Goal: Task Accomplishment & Management: Complete application form

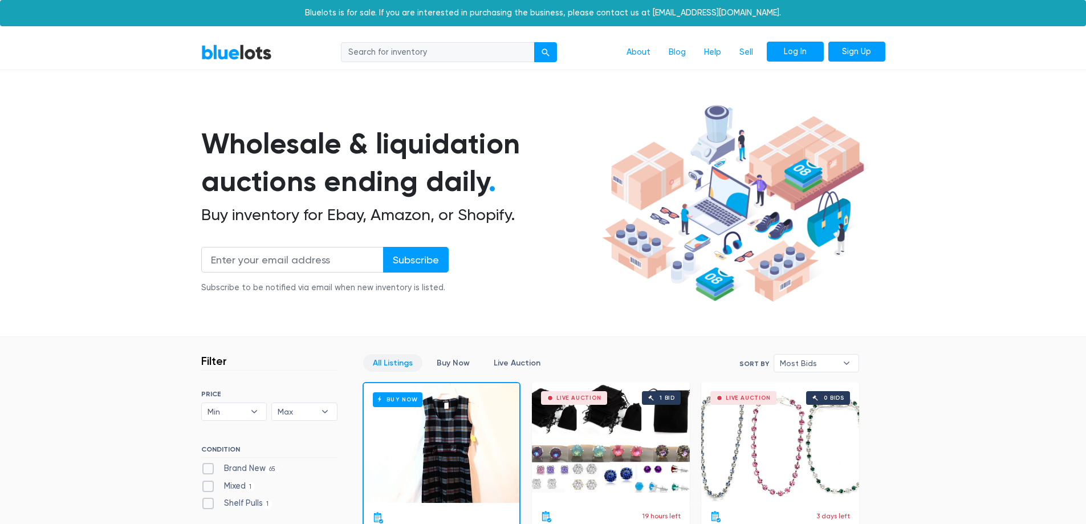
click at [782, 56] on link "Log In" at bounding box center [795, 52] width 57 height 21
click at [747, 56] on link "Sell" at bounding box center [746, 53] width 32 height 22
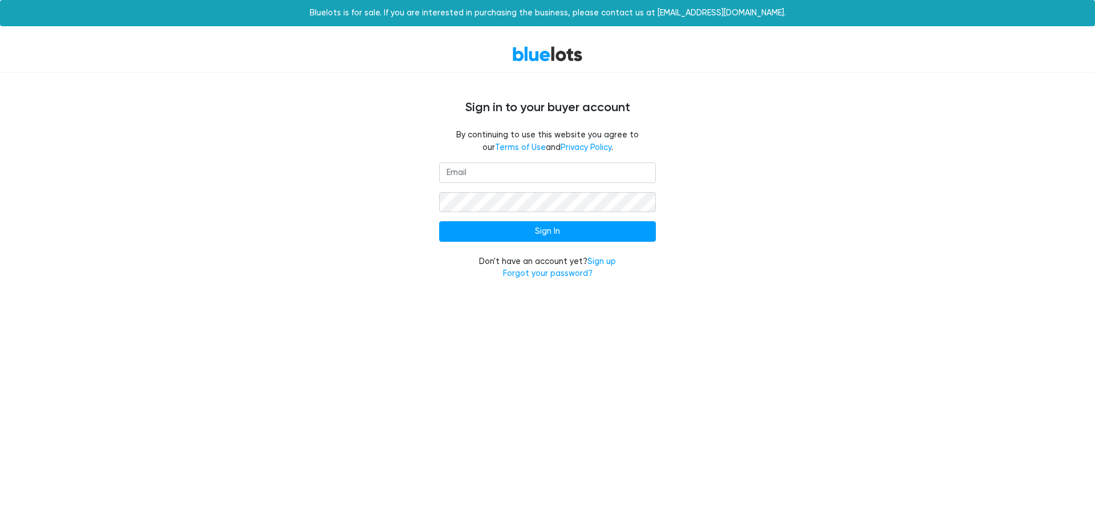
click at [480, 177] on input "email" at bounding box center [547, 172] width 217 height 21
type input "stacksourcellc@gmail.com"
click at [439, 221] on input "Sign In" at bounding box center [547, 231] width 217 height 21
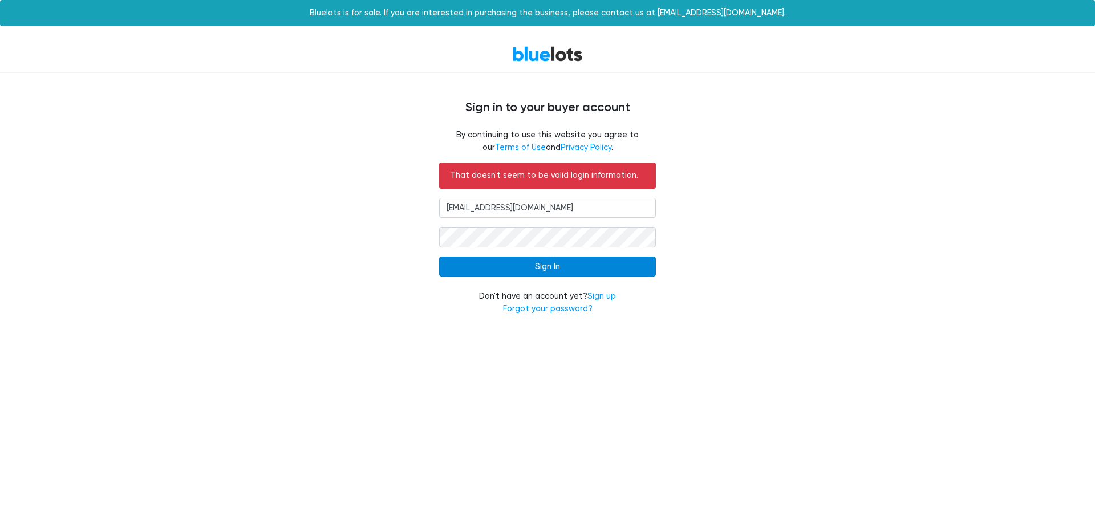
click at [547, 258] on input "Sign In" at bounding box center [547, 267] width 217 height 21
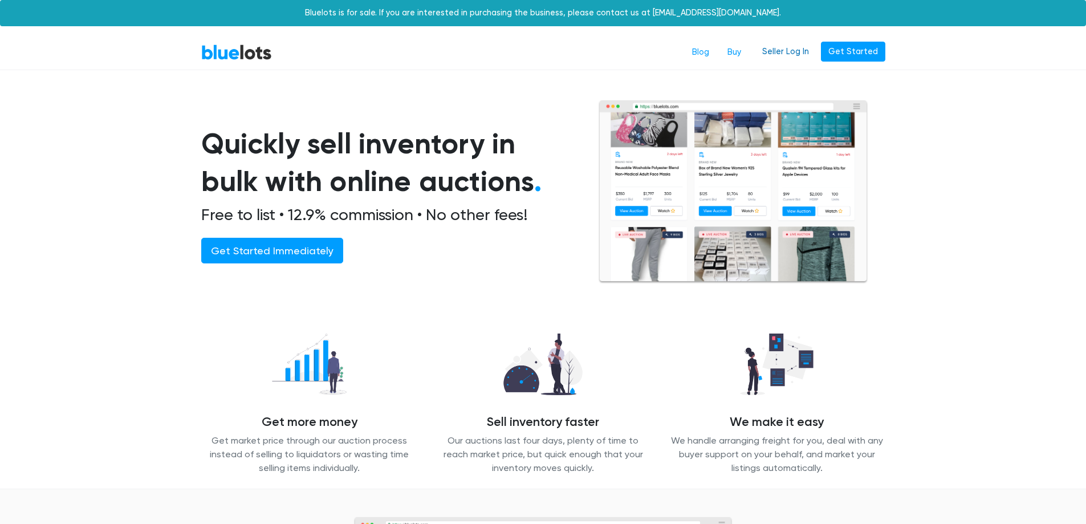
click at [781, 52] on link "Seller Log In" at bounding box center [786, 52] width 62 height 21
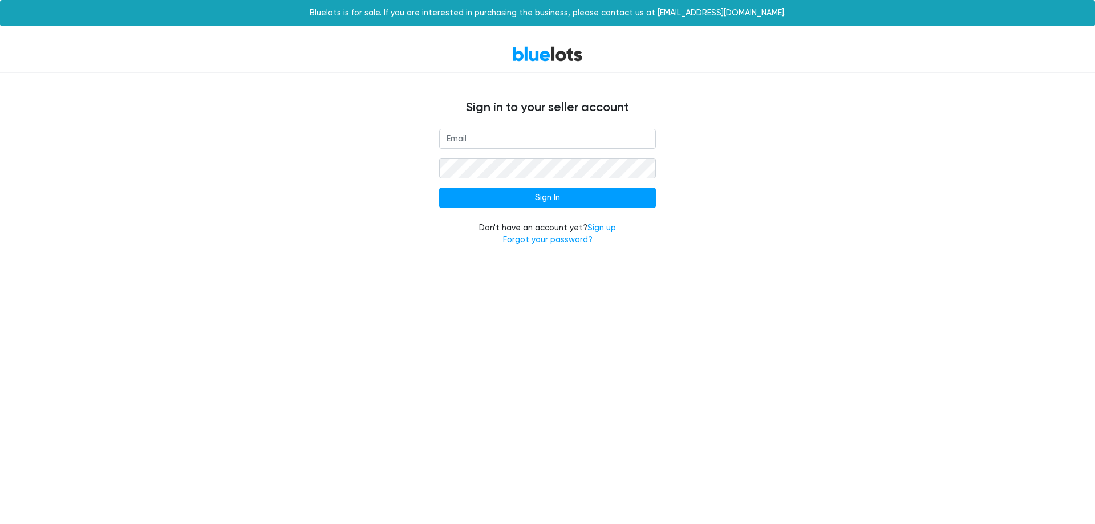
click at [525, 136] on input "email" at bounding box center [547, 139] width 217 height 21
type input "[EMAIL_ADDRESS][DOMAIN_NAME]"
click at [439, 188] on input "Sign In" at bounding box center [547, 198] width 217 height 21
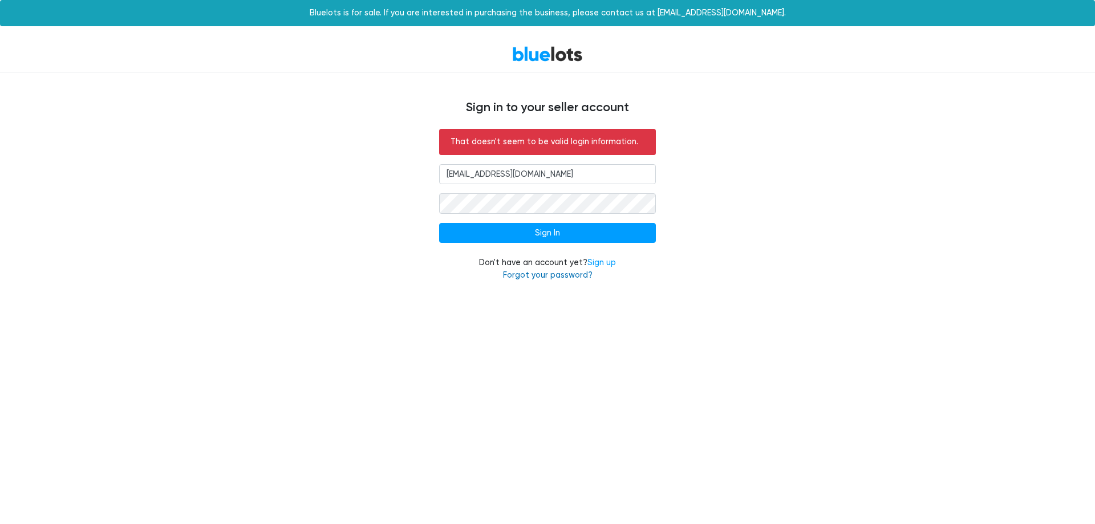
click at [547, 274] on link "Forgot your password?" at bounding box center [548, 275] width 90 height 10
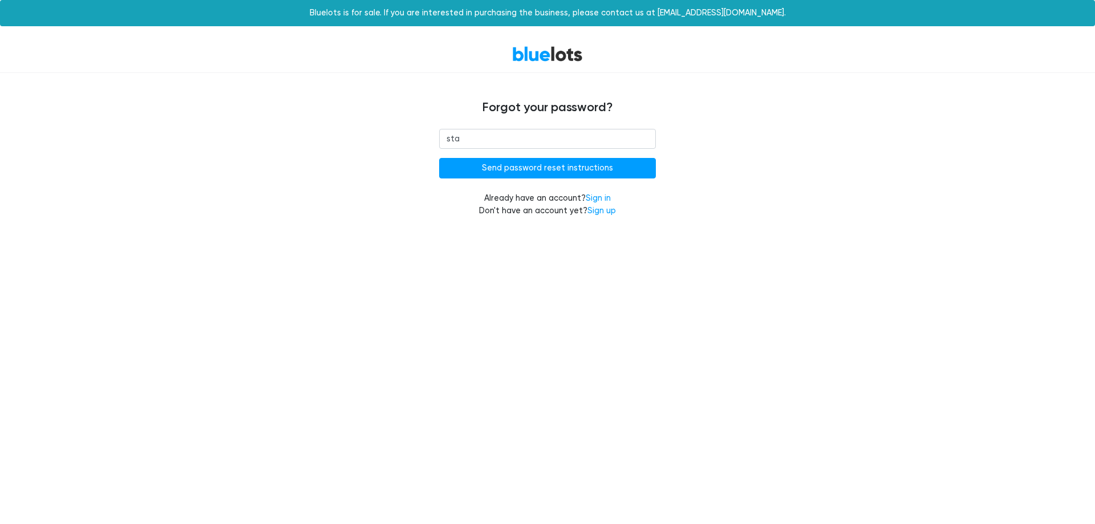
type input "[EMAIL_ADDRESS][DOMAIN_NAME]"
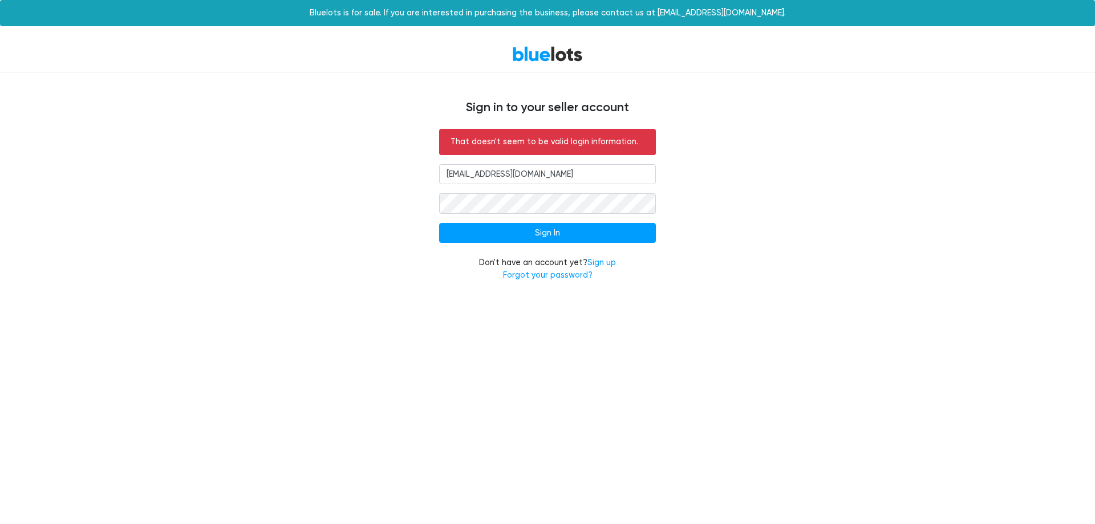
click at [465, 175] on input "staclsourcellc@gmail.com" at bounding box center [547, 174] width 217 height 21
type input "[EMAIL_ADDRESS][DOMAIN_NAME]"
click at [439, 223] on input "Sign In" at bounding box center [547, 233] width 217 height 21
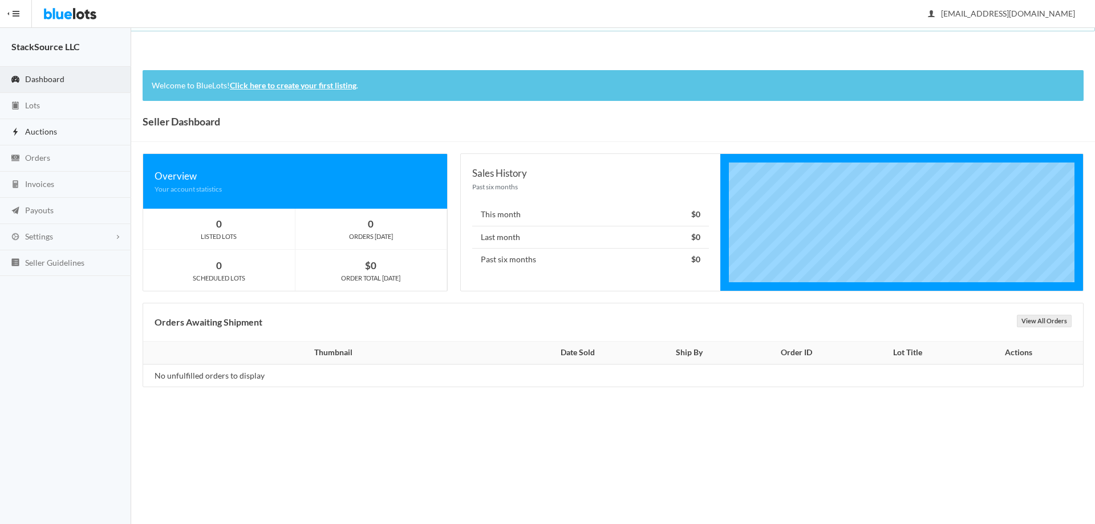
click at [36, 132] on span "Auctions" at bounding box center [41, 132] width 32 height 10
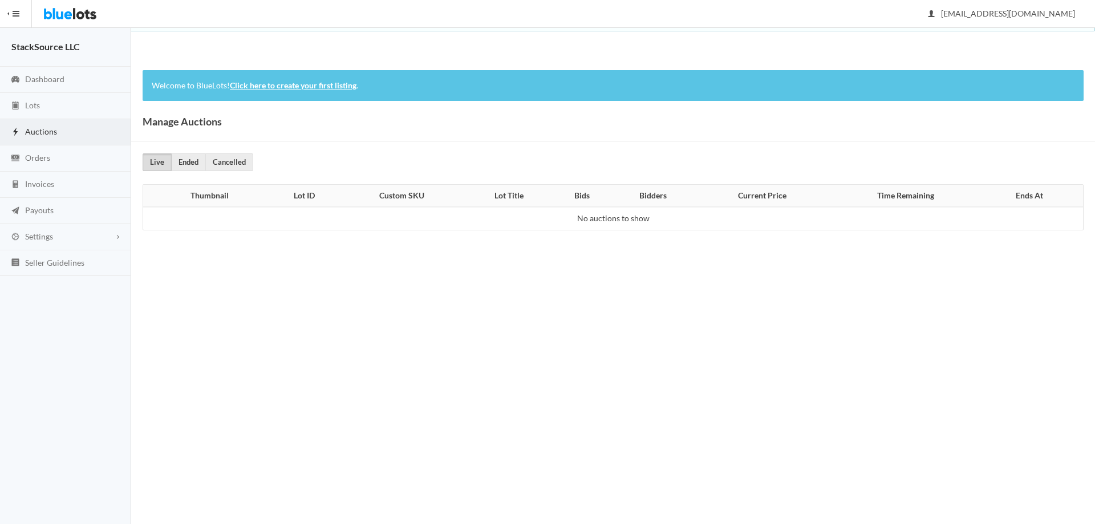
click at [248, 88] on link "Click here to create your first listing" at bounding box center [293, 85] width 127 height 10
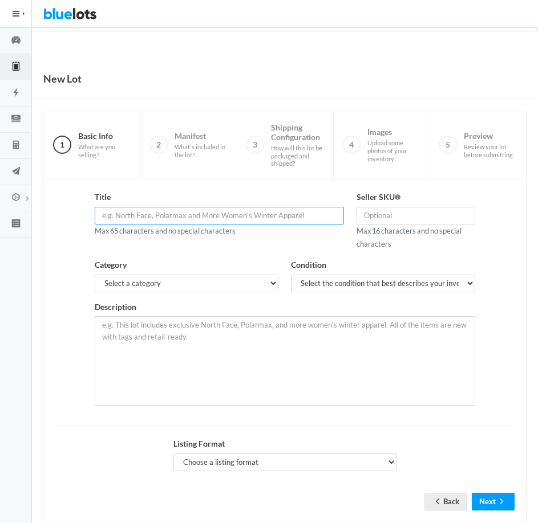
click at [204, 213] on input "text" at bounding box center [219, 216] width 249 height 18
paste input "Zonar Connect 20081 Tablet Set (5) w/ Mounts & Cables – Bundle De"
type input "Zonar Connect 20081 Tablet Set (5) w/ Mounts & Cables – Bundle De"
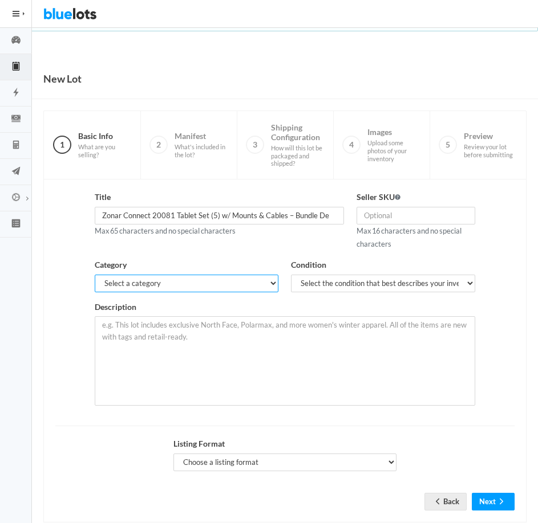
click at [214, 279] on select "Select a category Electronics Clothing, Shoes & Accessories Appliances Home & G…" at bounding box center [187, 284] width 184 height 18
select select "1"
click at [95, 275] on select "Select a category Electronics Clothing, Shoes & Accessories Appliances Home & G…" at bounding box center [187, 284] width 184 height 18
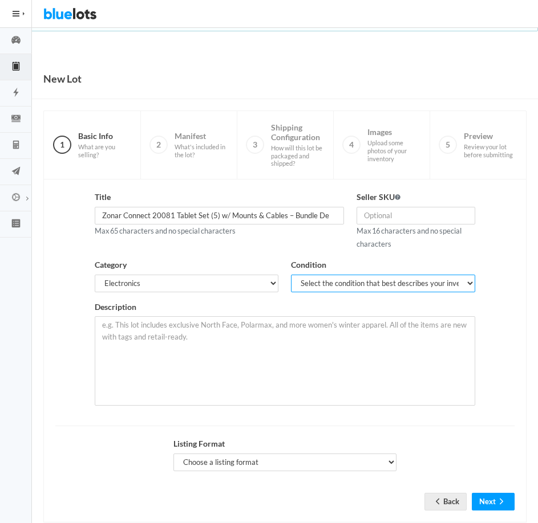
click at [318, 286] on select "Select the condition that best describes your inventory Brand New Shelf Pulls C…" at bounding box center [383, 284] width 184 height 18
select select "2"
click at [291, 275] on select "Select the condition that best describes your inventory Brand New Shelf Pulls C…" at bounding box center [383, 284] width 184 height 18
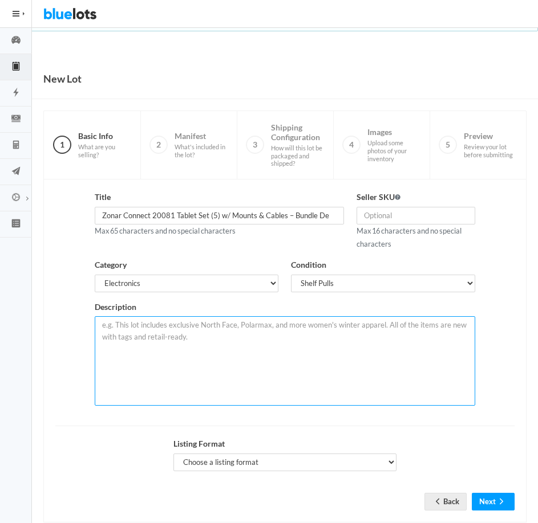
click at [191, 331] on textarea at bounding box center [285, 361] width 380 height 90
click at [203, 341] on textarea at bounding box center [285, 361] width 380 height 90
paste textarea "Enhance your fleet management with the Zonar Connect 2020 Driving Log Tablet, a…"
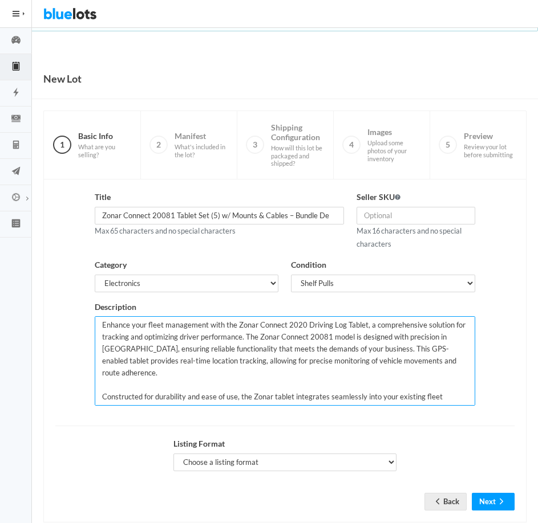
type textarea "Enhance your fleet management with the Zonar Connect 2020 Driving Log Tablet, a…"
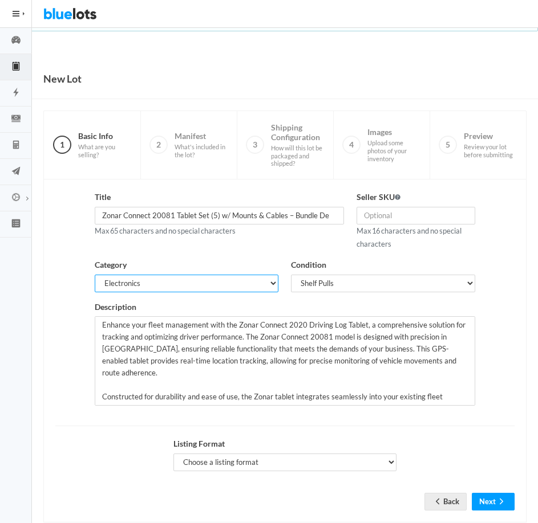
click at [148, 280] on select "Select a category Electronics Clothing, Shoes & Accessories Appliances Home & G…" at bounding box center [187, 284] width 184 height 18
select select "8"
click at [95, 275] on select "Select a category Electronics Clothing, Shoes & Accessories Appliances Home & G…" at bounding box center [187, 284] width 184 height 18
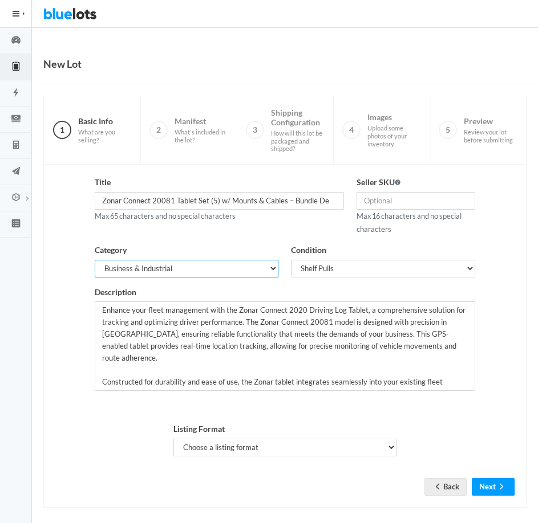
scroll to position [23, 0]
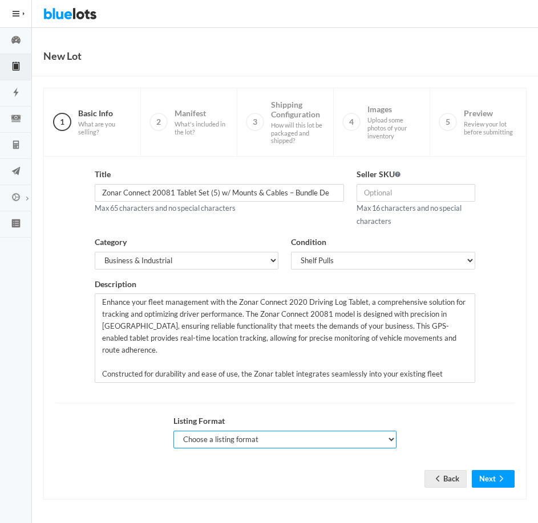
click at [277, 437] on select "Choose a listing format Auction Buy Now" at bounding box center [284, 440] width 223 height 18
select select "true"
click at [173, 431] on select "Choose a listing format Auction Buy Now" at bounding box center [284, 440] width 223 height 18
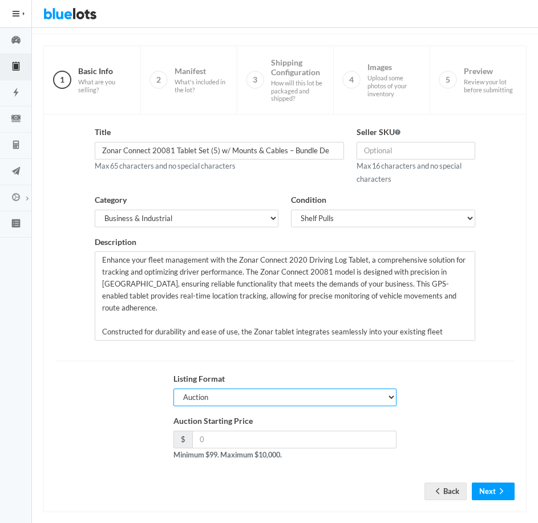
scroll to position [78, 0]
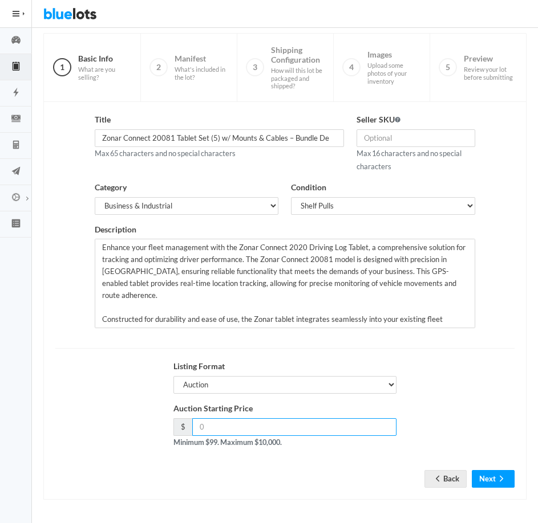
click at [267, 433] on input "number" at bounding box center [294, 427] width 205 height 18
click at [473, 475] on button "Next" at bounding box center [493, 479] width 43 height 18
click at [472, 470] on button "Next" at bounding box center [493, 479] width 43 height 18
type input "99"
drag, startPoint x: 237, startPoint y: 424, endPoint x: 152, endPoint y: 422, distance: 85.0
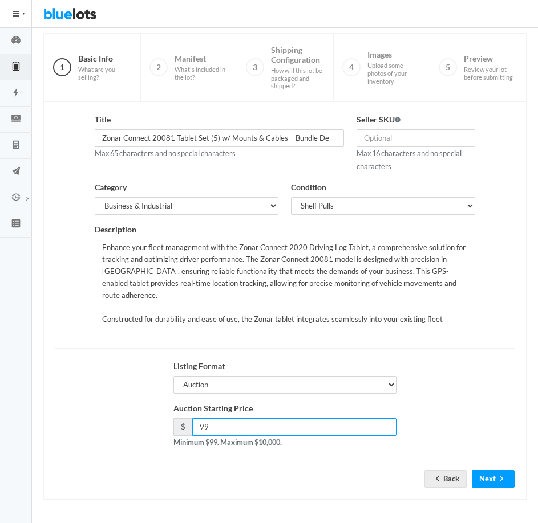
click at [152, 422] on div "Auction Starting Price $ 99 Minimum $99. Maximum $10,000." at bounding box center [285, 430] width 472 height 55
click at [152, 422] on div "Auction Starting Price $ Minimum $99. Maximum $10,000." at bounding box center [285, 430] width 472 height 55
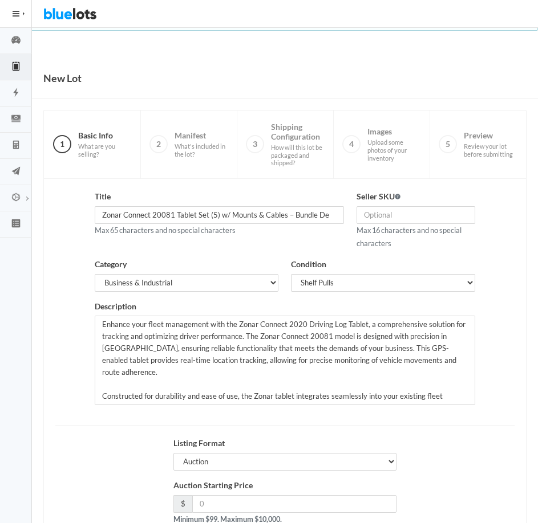
scroll to position [0, 0]
click at [170, 221] on input "Zonar Connect 20081 Tablet Set (5) w/ Mounts & Cables – Bundle De" at bounding box center [219, 216] width 249 height 18
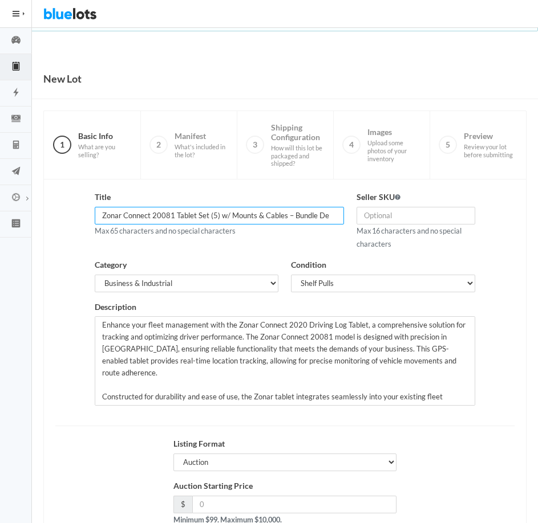
paste input "Portacool Apex 48” Evaporative Cooler PACA65001A1 – 22,000 CFM In"
type input "Portacool Apex 48” Evaporative Cooler PACA65001A1 – 22,000 CFM In"
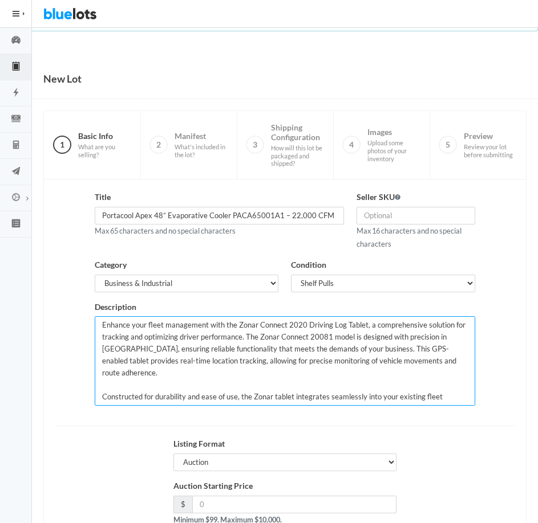
click at [270, 376] on textarea "Enhance your fleet management with the Zonar Connect 2020 Driving Log Tablet, a…" at bounding box center [285, 361] width 380 height 90
paste textarea "The Portacool Apex 48” Evaporative Cooler PACA65001A1 is a powerful industrial …"
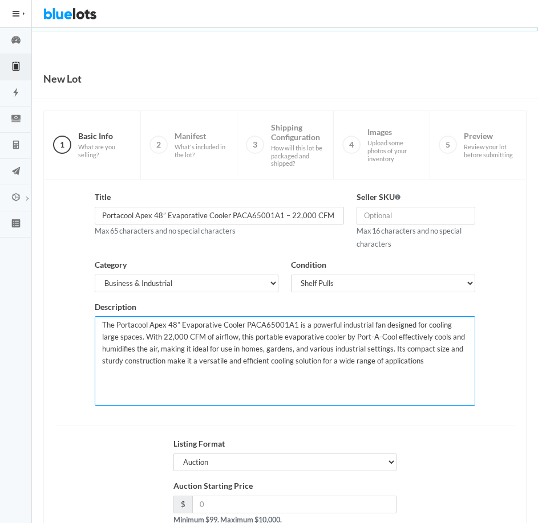
type textarea "The Portacool Apex 48” Evaporative Cooler PACA65001A1 is a powerful industrial …"
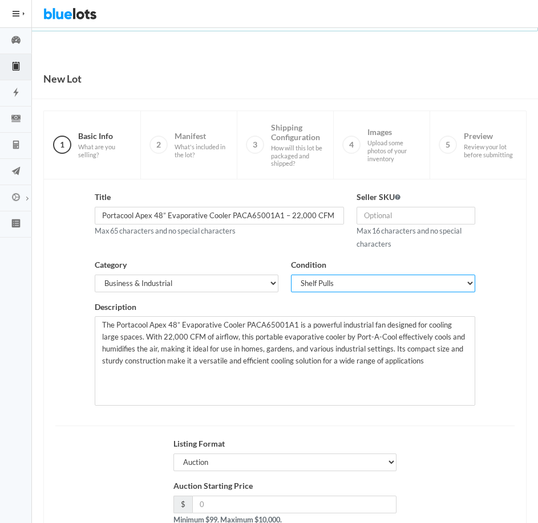
click at [419, 279] on select "Select the condition that best describes your inventory Brand New Shelf Pulls C…" at bounding box center [383, 284] width 184 height 18
click at [502, 267] on div "Title Portacool Apex 48” Evaporative Cooler PACA65001A1 – 22,000 CFM In Max 65 …" at bounding box center [285, 302] width 472 height 223
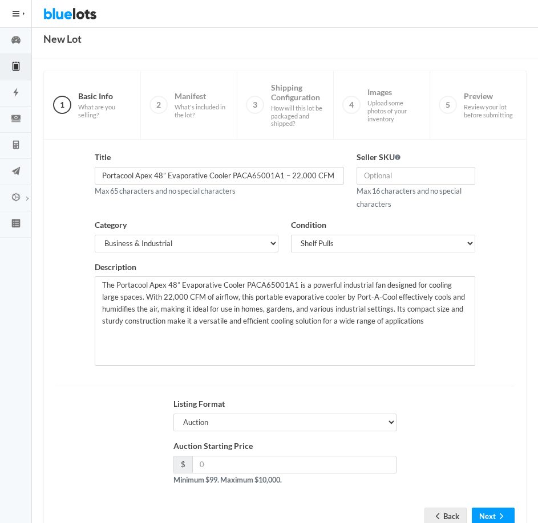
scroll to position [78, 0]
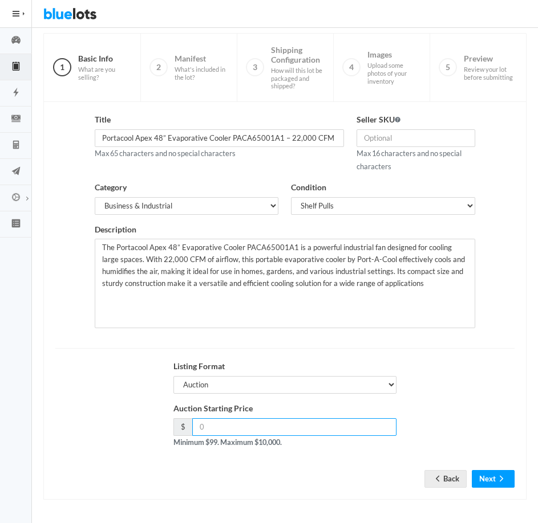
click at [254, 431] on input "number" at bounding box center [294, 427] width 205 height 18
type input "400"
click at [494, 475] on button "Next" at bounding box center [493, 479] width 43 height 18
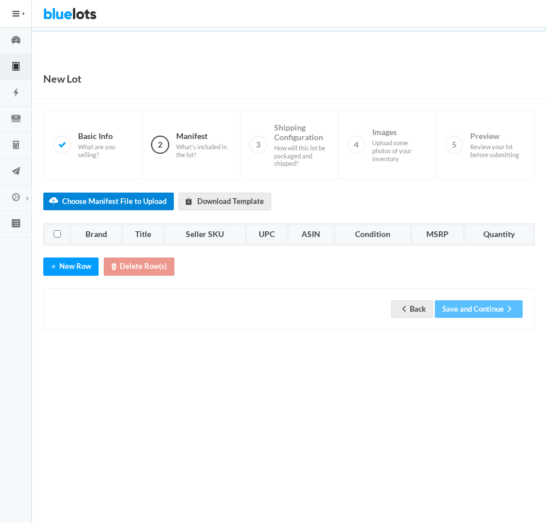
click at [109, 205] on label "Choose Manifest File to Upload" at bounding box center [108, 202] width 131 height 18
click at [0, 0] on input "Choose Manifest File to Upload" at bounding box center [0, 0] width 0 height 0
click at [70, 267] on button "New Row" at bounding box center [70, 267] width 55 height 18
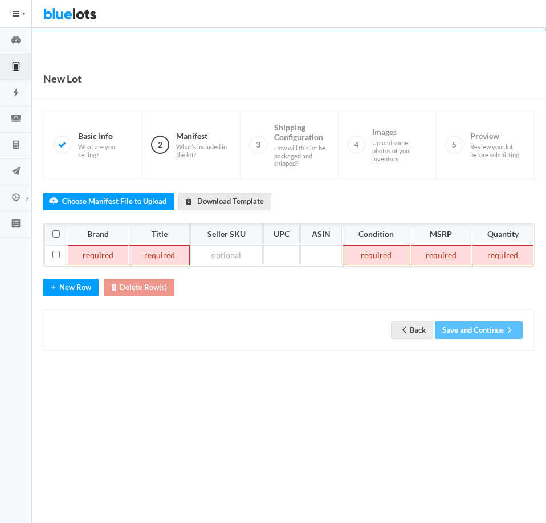
click at [94, 252] on td at bounding box center [98, 255] width 60 height 21
click at [108, 260] on td at bounding box center [98, 255] width 60 height 21
click at [103, 258] on td at bounding box center [98, 255] width 60 height 21
paste td
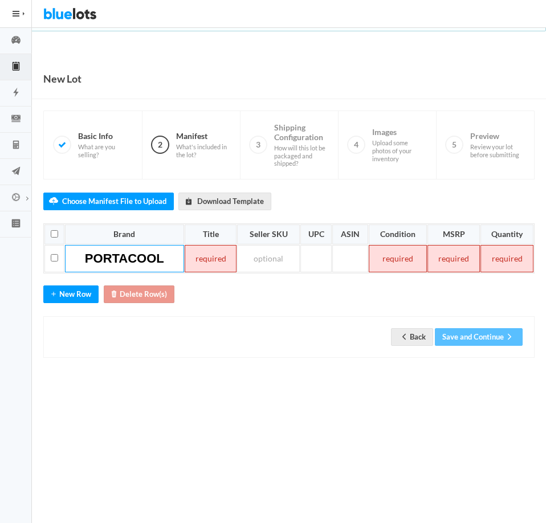
click at [241, 341] on div "Back Save and Continue" at bounding box center [289, 337] width 468 height 18
click at [207, 254] on td at bounding box center [211, 258] width 52 height 27
click at [209, 255] on td at bounding box center [211, 258] width 52 height 27
paste td
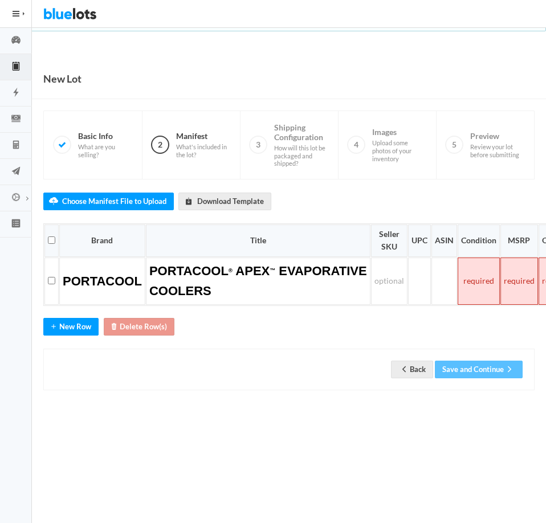
click at [327, 332] on div "Choose Manifest File to Upload Download Template Brand Title Seller SKU UPC ASI…" at bounding box center [288, 285] width 491 height 211
click at [500, 279] on td at bounding box center [479, 281] width 42 height 47
click at [470, 425] on body "Bluelots is for sale. If you are interested in purchasing the business, please …" at bounding box center [273, 261] width 546 height 523
drag, startPoint x: 541, startPoint y: 241, endPoint x: 505, endPoint y: 240, distance: 35.9
click at [505, 240] on tr "Brand Title Seller SKU UPC ASIN Condition MSRP Quantity" at bounding box center [310, 241] width 533 height 32
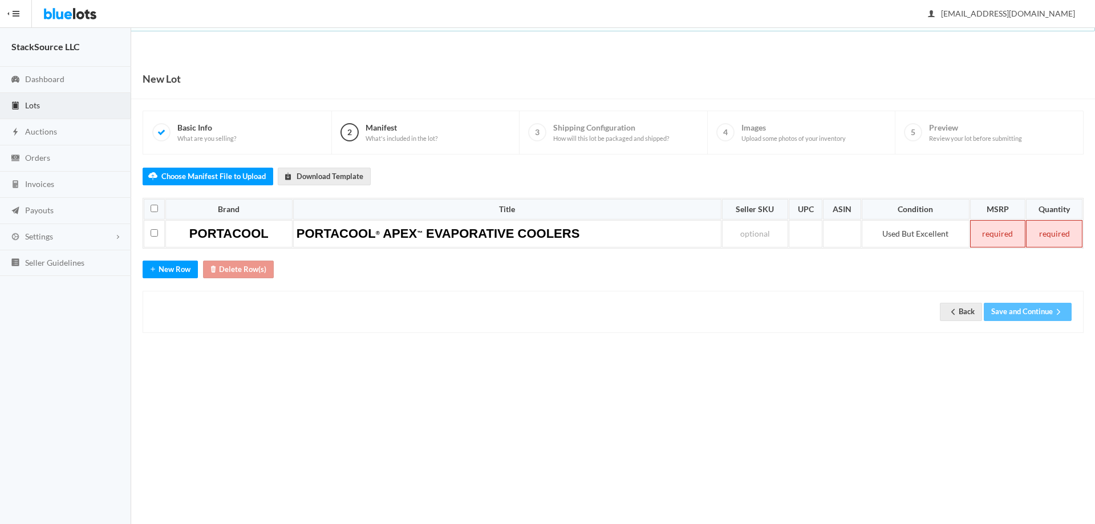
click at [546, 266] on div "Choose Manifest File to Upload Download Template Brand Title Seller SKU UPC ASI…" at bounding box center [613, 244] width 941 height 178
click at [546, 234] on td at bounding box center [997, 233] width 55 height 27
click at [546, 210] on th "MSRP" at bounding box center [997, 209] width 55 height 21
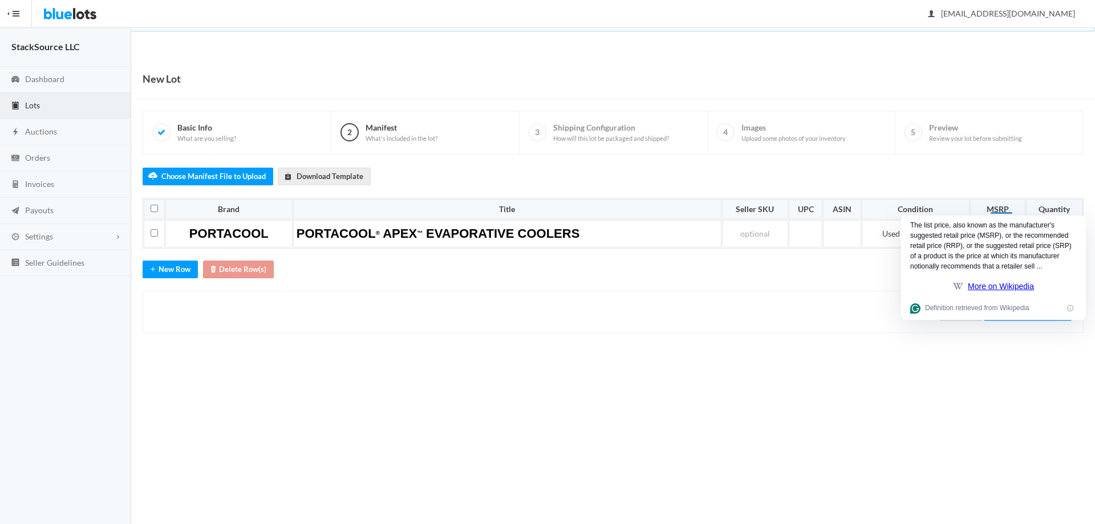
click at [546, 285] on div "Choose Manifest File to Upload Download Template Brand Title Seller SKU UPC ASI…" at bounding box center [613, 244] width 941 height 178
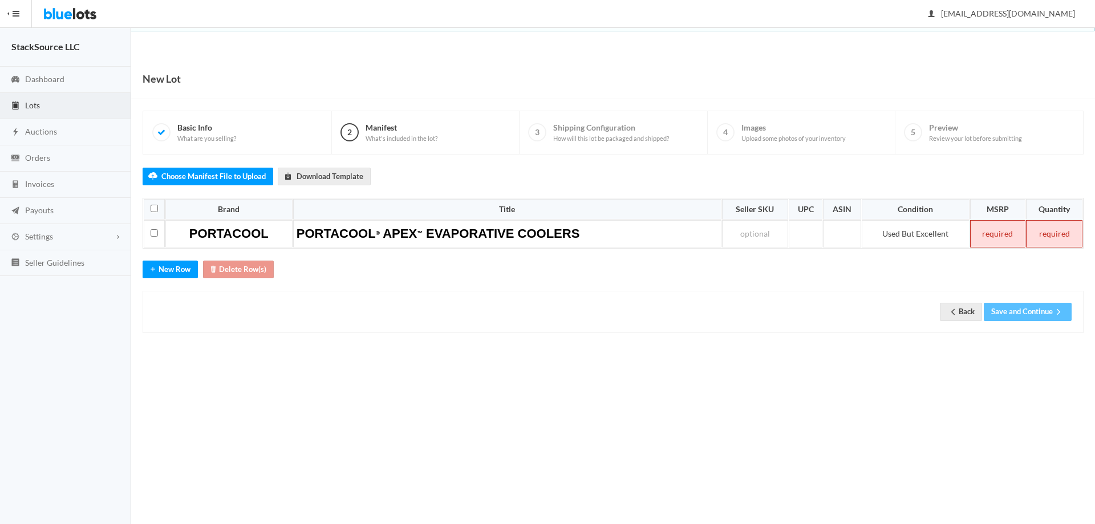
click at [546, 232] on td at bounding box center [997, 233] width 55 height 27
click at [546, 234] on td at bounding box center [1053, 233] width 57 height 27
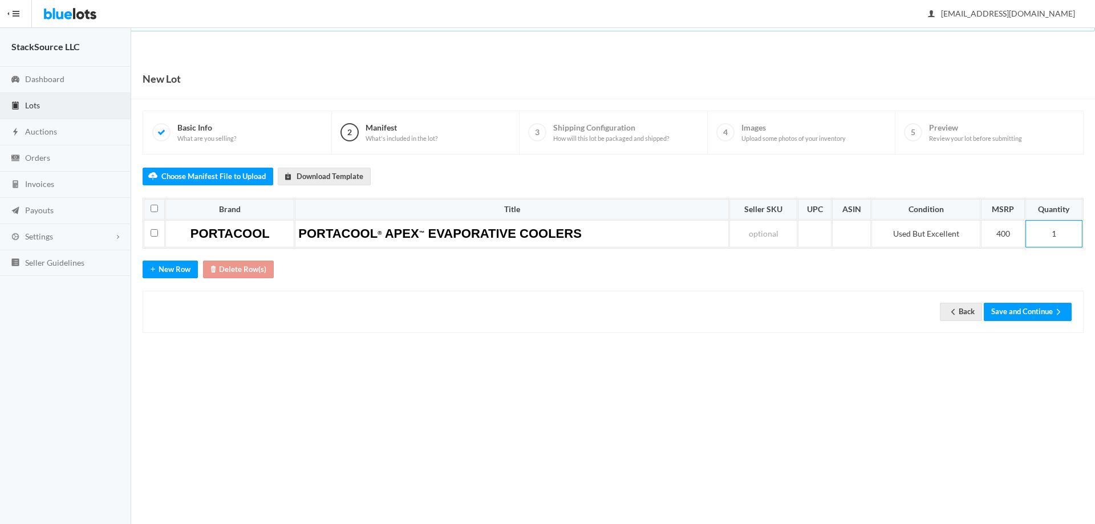
click at [546, 283] on div "Choose Manifest File to Upload Download Template Brand Title Seller SKU UPC ASI…" at bounding box center [613, 244] width 941 height 178
click at [546, 239] on td at bounding box center [815, 233] width 34 height 27
click at [546, 234] on td at bounding box center [851, 233] width 38 height 27
click at [546, 273] on div "Choose Manifest File to Upload Download Template Brand Title Seller SKU UPC ASI…" at bounding box center [613, 244] width 941 height 178
click at [546, 237] on td "400" at bounding box center [1002, 233] width 43 height 27
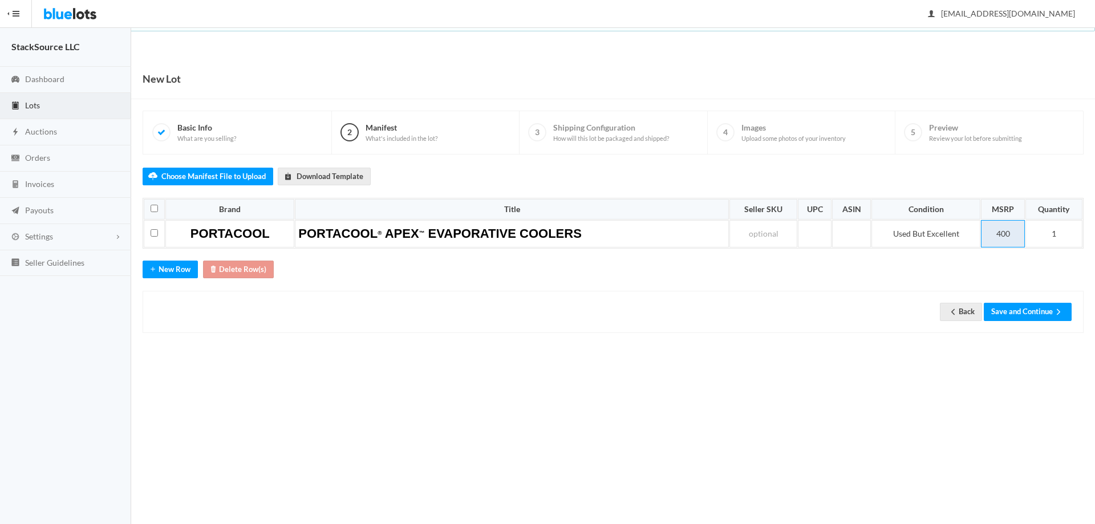
click at [546, 237] on td "400" at bounding box center [1002, 233] width 43 height 27
click at [546, 208] on th "MSRP" at bounding box center [1002, 209] width 43 height 21
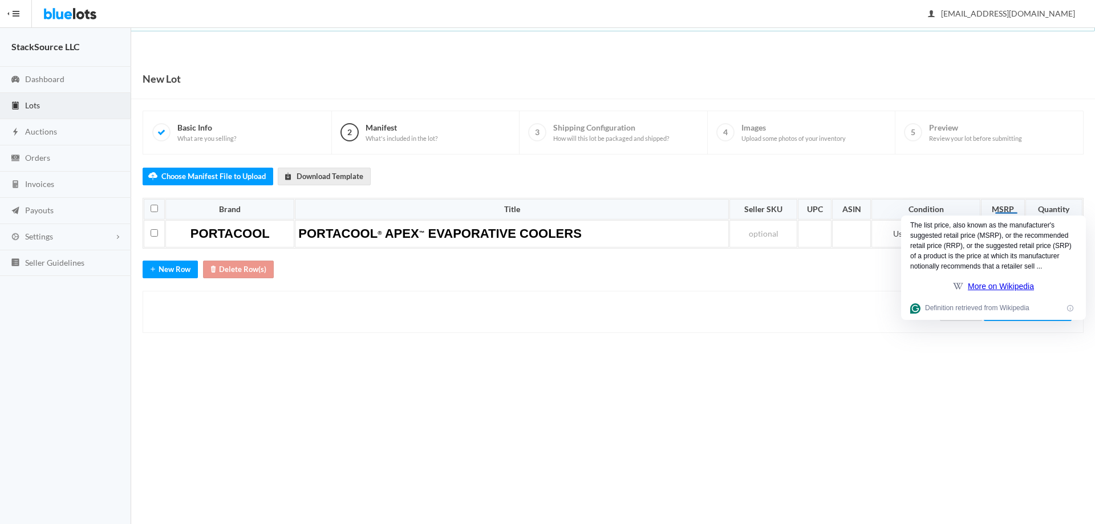
click at [546, 208] on th "Condition" at bounding box center [925, 209] width 109 height 21
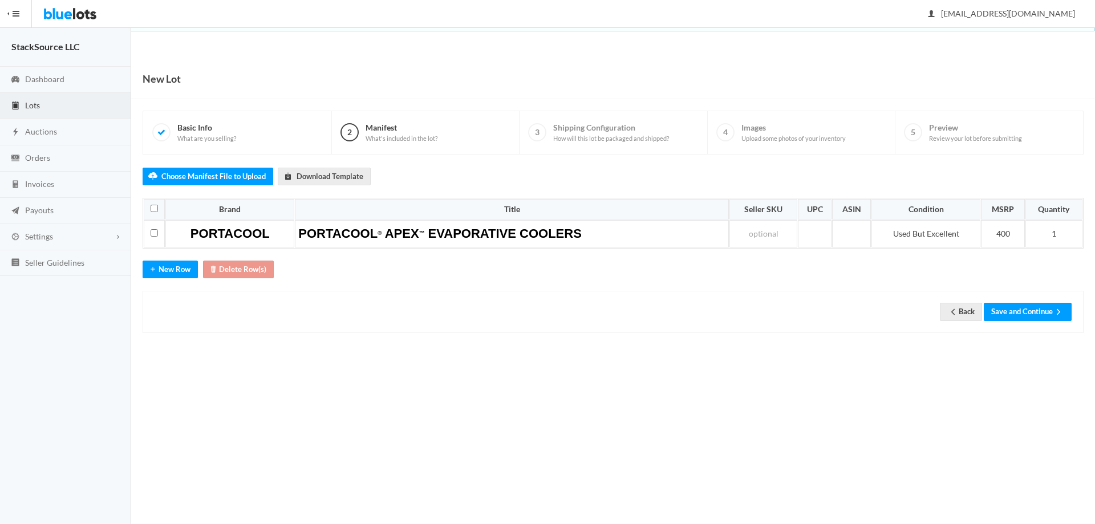
click at [546, 203] on th "MSRP" at bounding box center [1002, 209] width 43 height 21
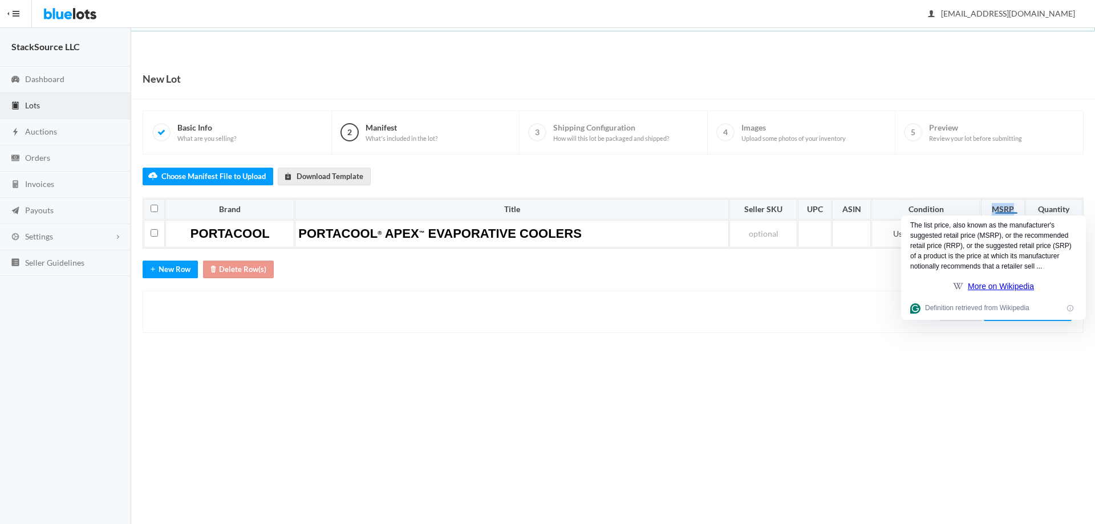
copy th "MSRP"
click at [546, 293] on div "Back Save and Continue" at bounding box center [613, 312] width 941 height 42
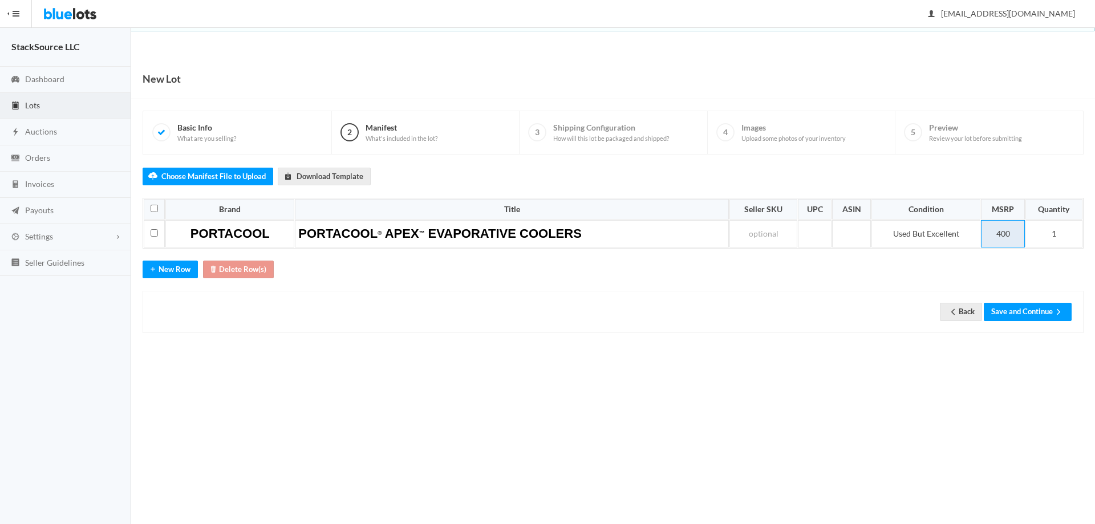
click at [546, 236] on td "400" at bounding box center [1002, 233] width 43 height 27
drag, startPoint x: 938, startPoint y: 271, endPoint x: 924, endPoint y: 271, distance: 14.8
click at [546, 271] on div "Choose Manifest File to Upload Download Template Brand Title Seller SKU UPC ASI…" at bounding box center [613, 244] width 941 height 178
click at [546, 314] on button "Save and Continue" at bounding box center [1027, 312] width 88 height 18
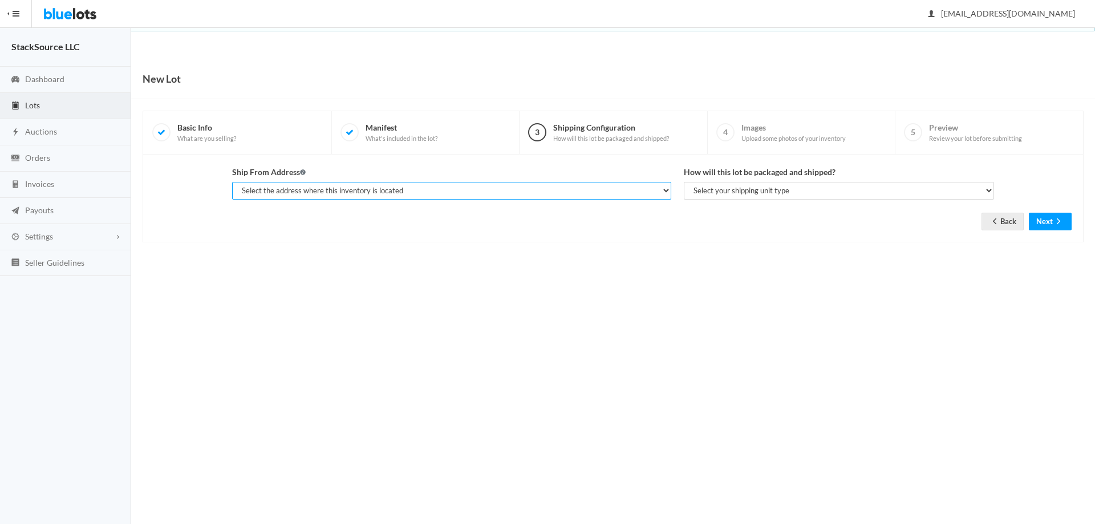
click at [487, 189] on select "Select the address where this inventory is located San M Maung, 2747 Del Medio …" at bounding box center [451, 191] width 439 height 18
click at [232, 182] on select "Select the address where this inventory is located San M Maung, 2747 Del Medio …" at bounding box center [451, 191] width 439 height 18
click at [714, 188] on select "Select your shipping unit type Parcel Pallet Truckload" at bounding box center [839, 191] width 310 height 18
select select "pallet"
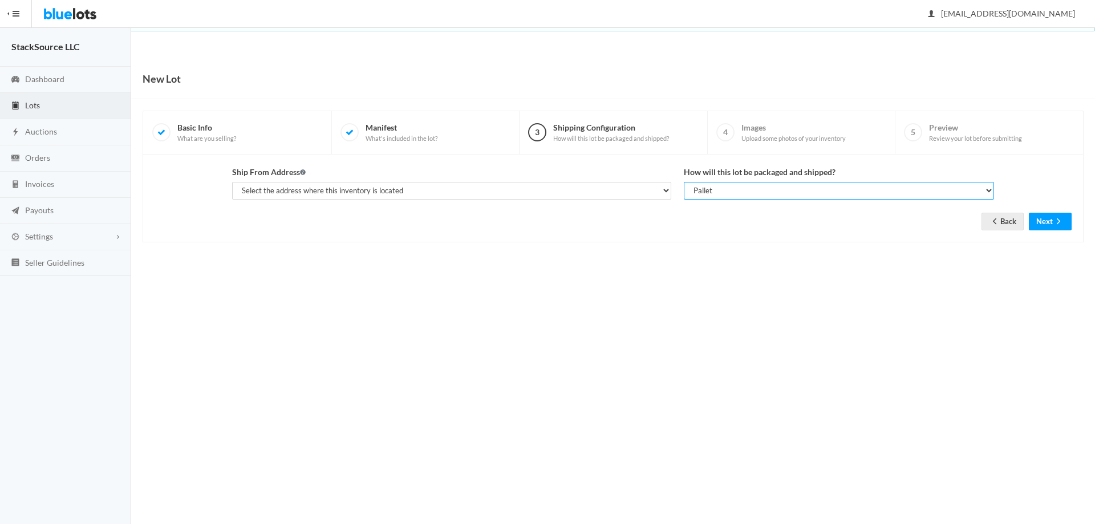
click at [684, 182] on select "Select your shipping unit type Parcel Pallet Truckload" at bounding box center [839, 191] width 310 height 18
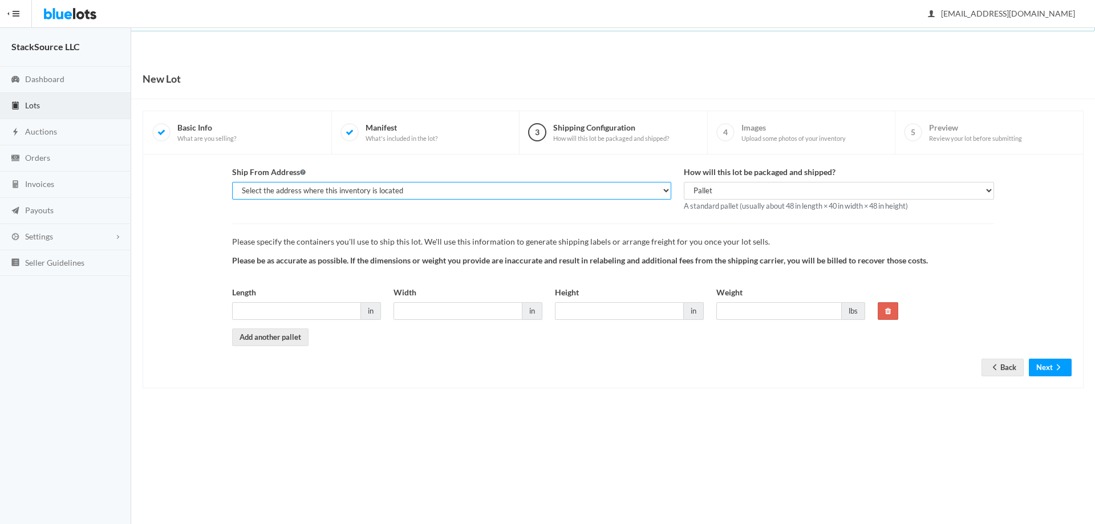
click at [497, 189] on select "Select the address where this inventory is located San M Maung, 2747 Del Medio …" at bounding box center [451, 191] width 439 height 18
select select "25542"
click at [232, 182] on select "Select the address where this inventory is located San M Maung, 2747 Del Medio …" at bounding box center [451, 191] width 439 height 18
click at [392, 191] on select "Select the address where this inventory is located San M Maung, 2747 Del Medio …" at bounding box center [451, 191] width 439 height 18
select select
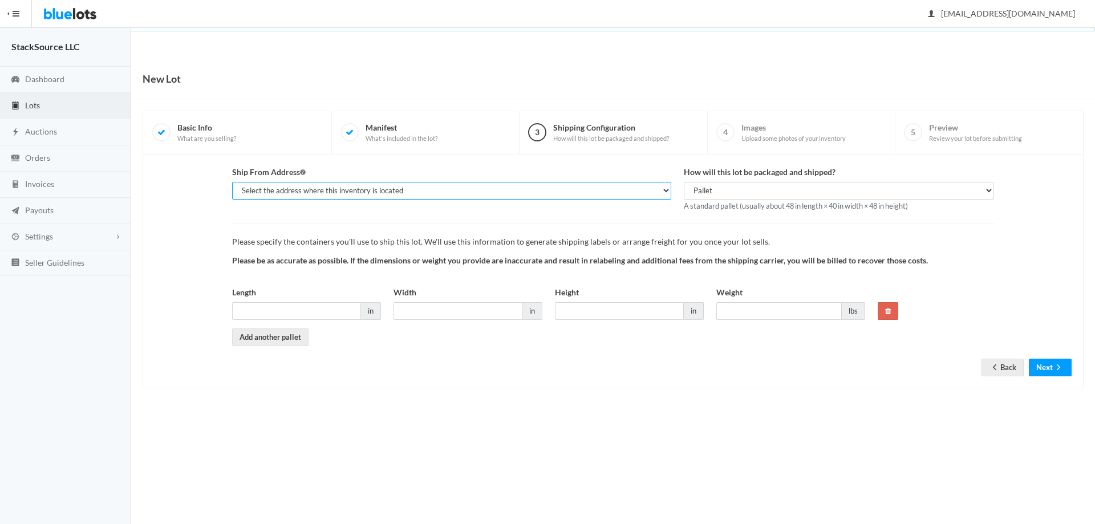
click at [232, 182] on select "Select the address where this inventory is located San M Maung, 2747 Del Medio …" at bounding box center [451, 191] width 439 height 18
click at [325, 315] on input "Length" at bounding box center [296, 311] width 129 height 18
drag, startPoint x: 229, startPoint y: 290, endPoint x: 755, endPoint y: 290, distance: 526.2
click at [755, 290] on div "Length in Width in Height in Weight lbs" at bounding box center [548, 307] width 645 height 42
copy div "Length in Width in Height in Weight"
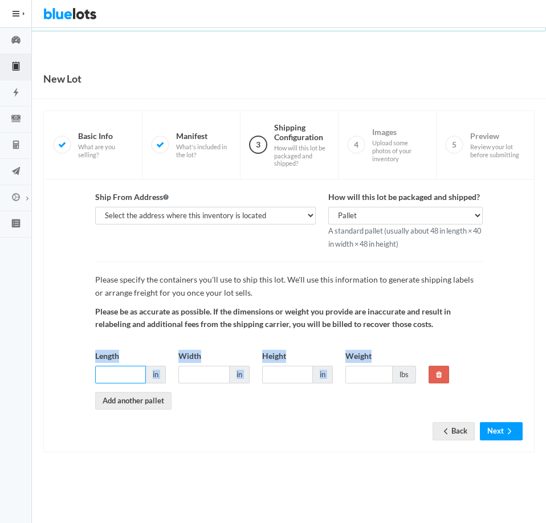
click at [121, 379] on input "Length" at bounding box center [120, 375] width 51 height 18
paste input "40"
type input "40"
click at [190, 373] on input "Width" at bounding box center [203, 375] width 51 height 18
type input "88"
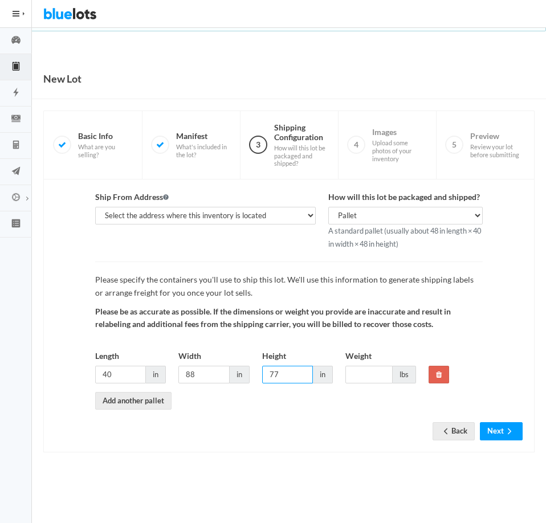
type input "77"
click at [369, 375] on input "Weight" at bounding box center [369, 375] width 47 height 18
type input "380"
click at [364, 449] on div "Ship From Address Select the address where this inventory is located San M Maun…" at bounding box center [288, 316] width 491 height 273
click at [499, 433] on button "Next" at bounding box center [501, 431] width 43 height 18
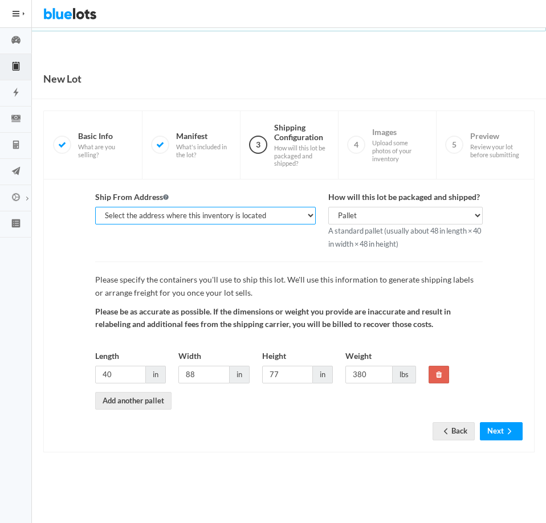
click at [257, 212] on select "Select the address where this inventory is located San M Maung, 2747 Del Medio …" at bounding box center [205, 216] width 221 height 18
select select "25542"
click at [95, 207] on select "Select the address where this inventory is located San M Maung, 2747 Del Medio …" at bounding box center [205, 216] width 221 height 18
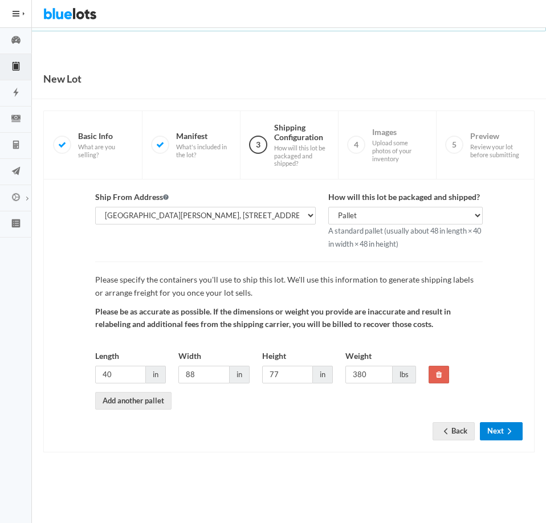
click at [502, 429] on button "Next" at bounding box center [501, 431] width 43 height 18
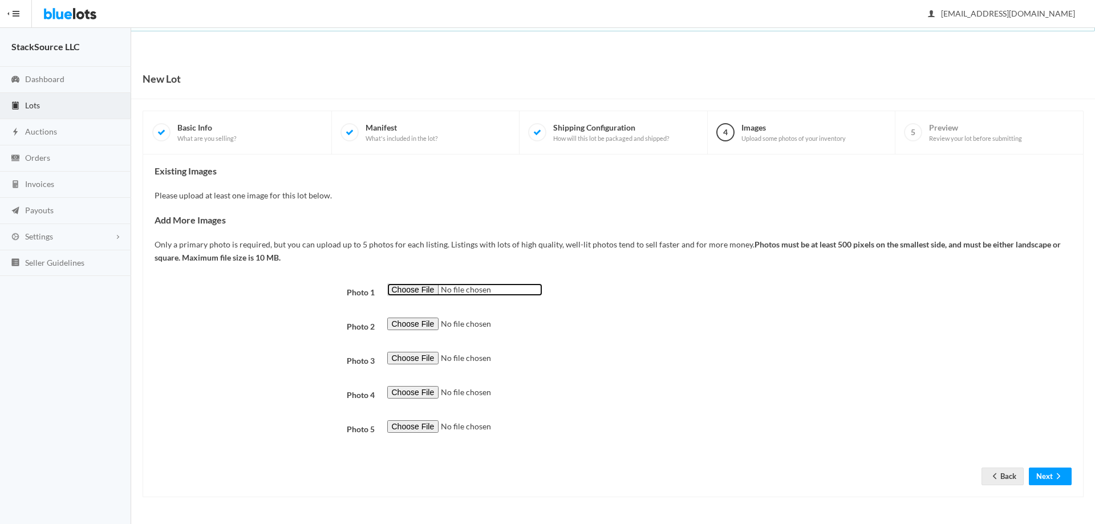
click at [421, 287] on input "file" at bounding box center [464, 289] width 155 height 13
type input "C:\fakepath\a1.webp"
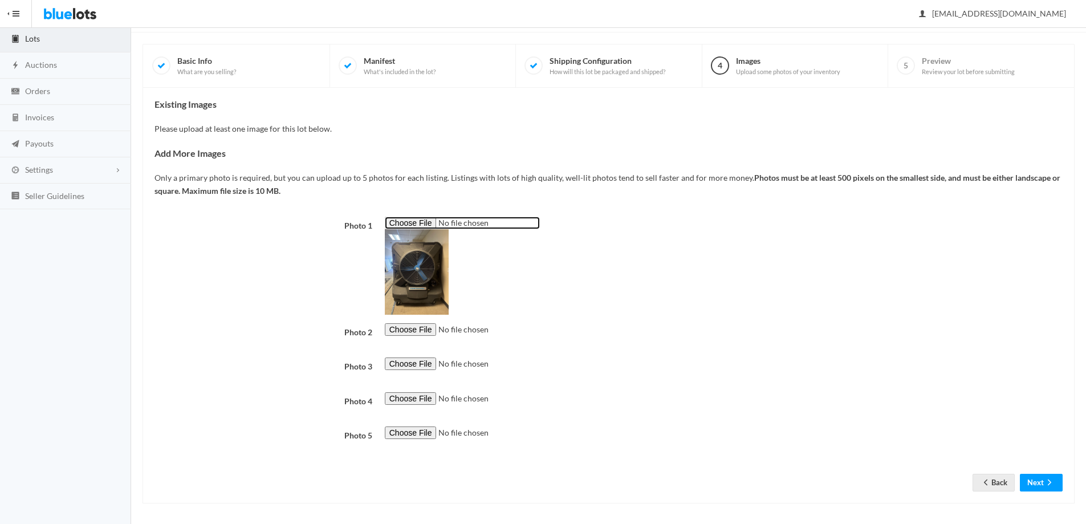
scroll to position [70, 0]
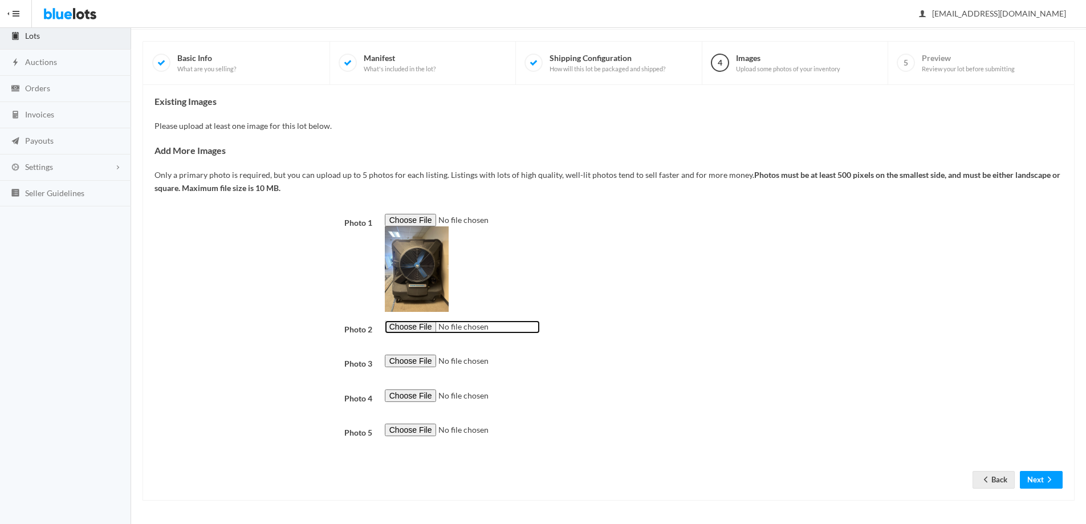
click at [407, 327] on input "file" at bounding box center [462, 326] width 155 height 13
type input "C:\fakepath\a2.webp"
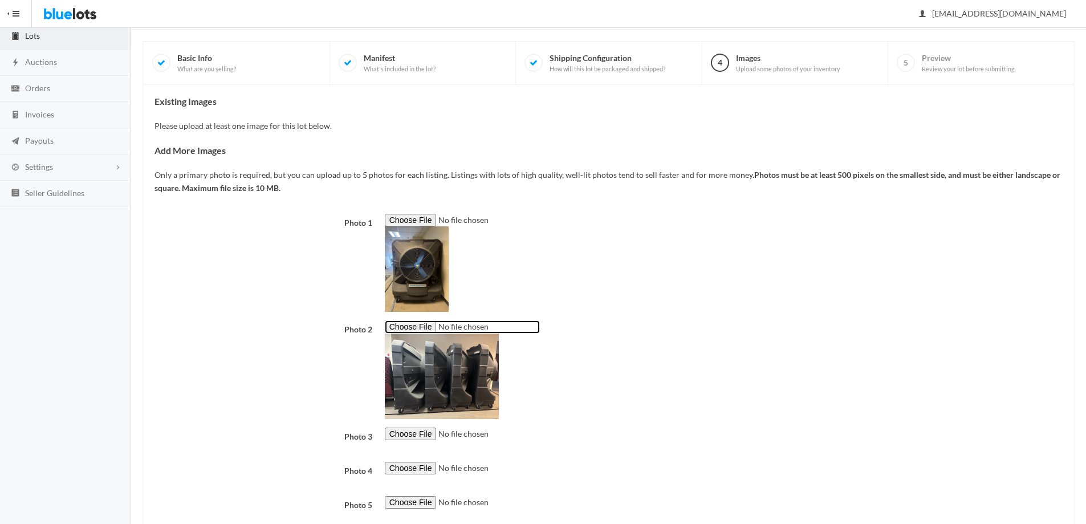
scroll to position [142, 0]
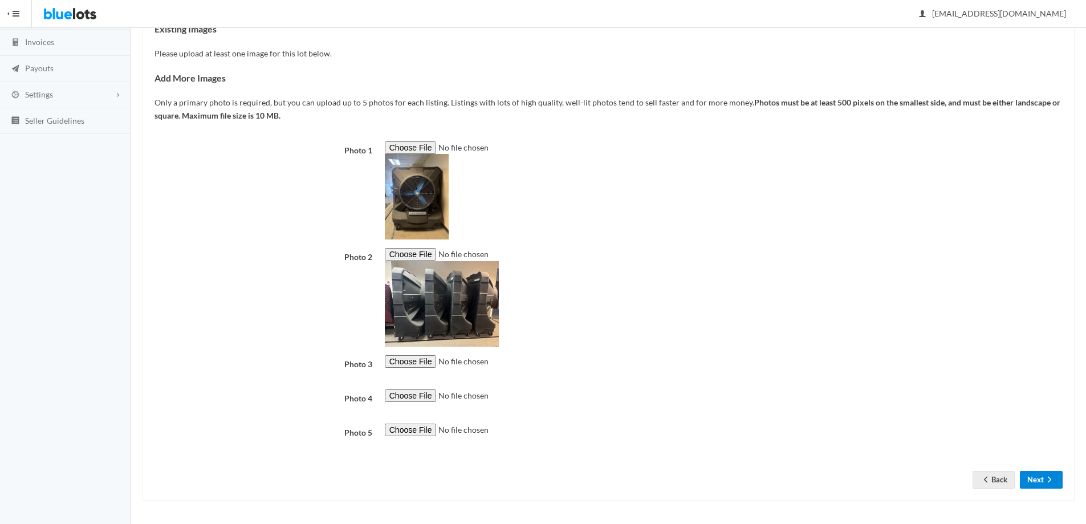
click at [537, 478] on button "Next" at bounding box center [1041, 480] width 43 height 18
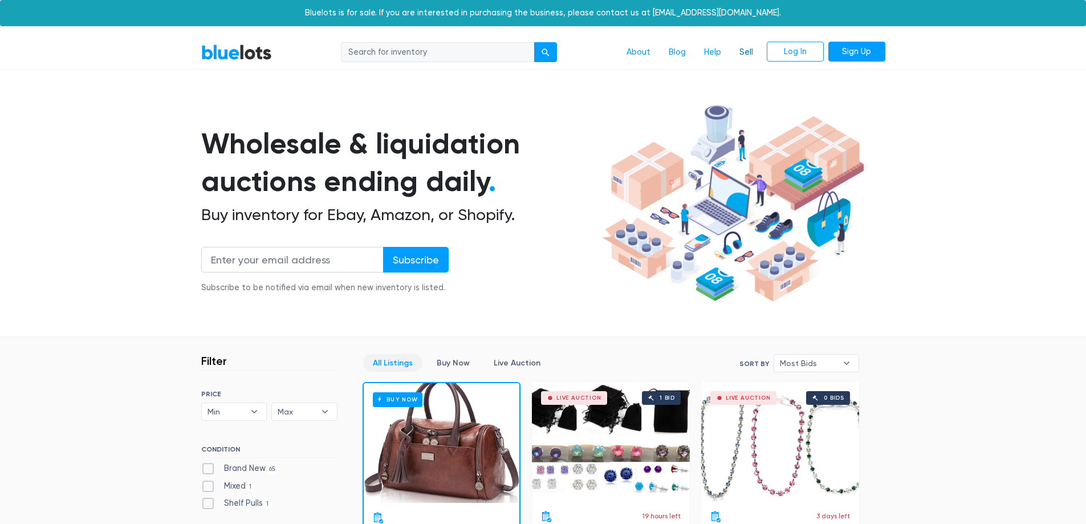
click at [748, 52] on link "Sell" at bounding box center [746, 53] width 32 height 22
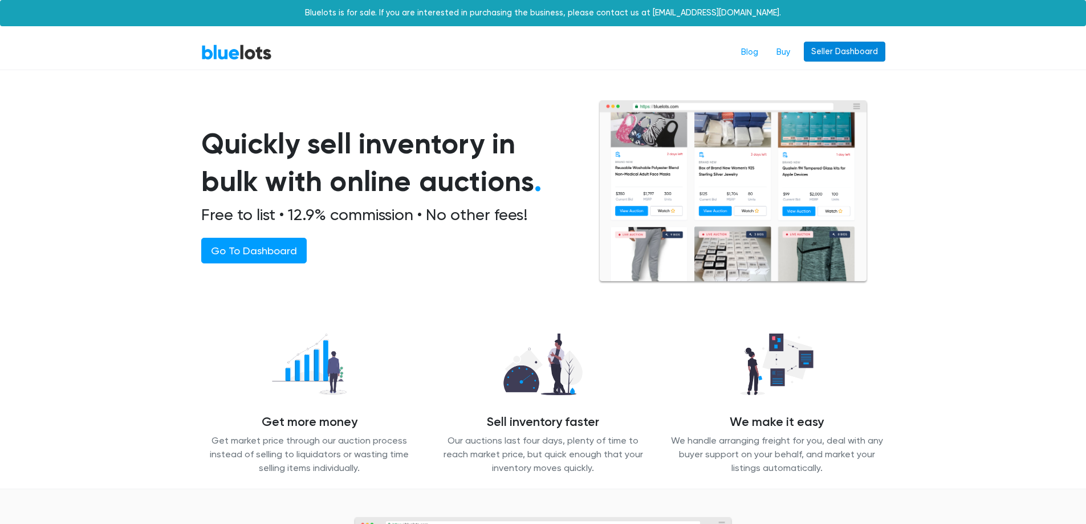
click at [814, 53] on link "Seller Dashboard" at bounding box center [845, 52] width 82 height 21
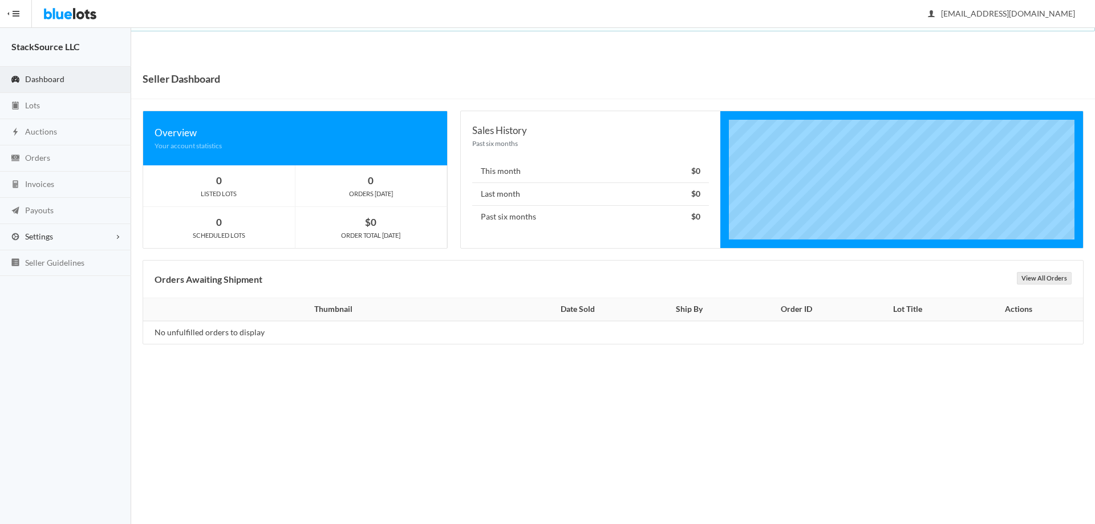
click at [67, 238] on link "Settings" at bounding box center [65, 237] width 131 height 26
click at [51, 281] on span "Addresses" at bounding box center [43, 281] width 36 height 10
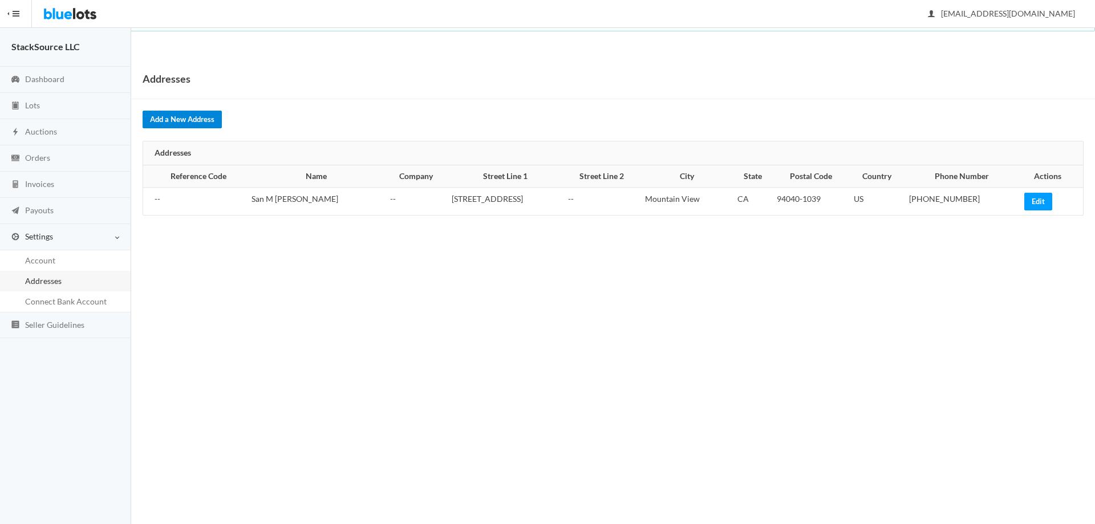
click at [186, 116] on link "Add a New Address" at bounding box center [182, 120] width 79 height 18
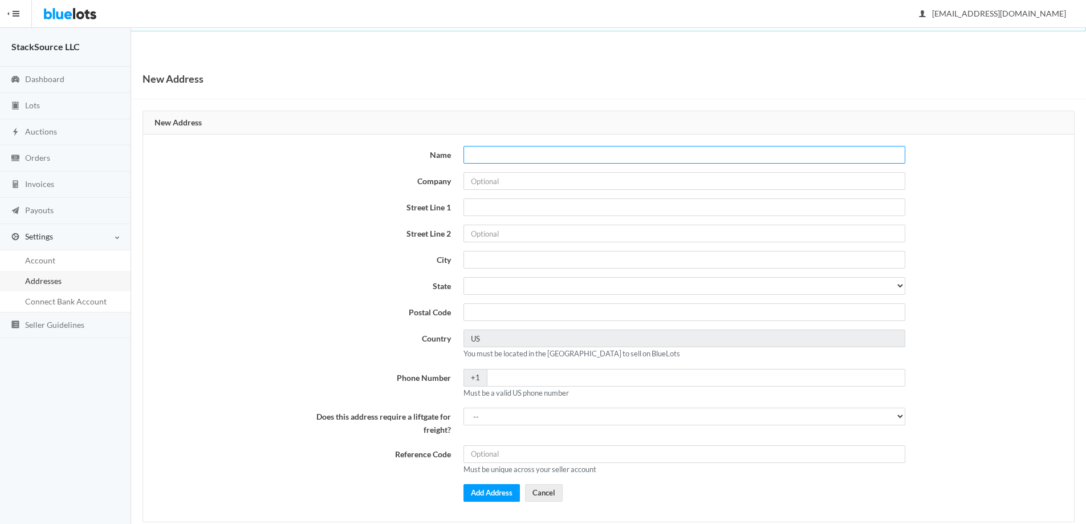
click at [537, 158] on input "Name" at bounding box center [685, 155] width 442 height 18
paste input "Extra Space Storage"
type input "Extra Space Storage"
click at [505, 180] on input "Company" at bounding box center [685, 181] width 442 height 18
click at [508, 201] on input "Street Line 1" at bounding box center [685, 207] width 442 height 18
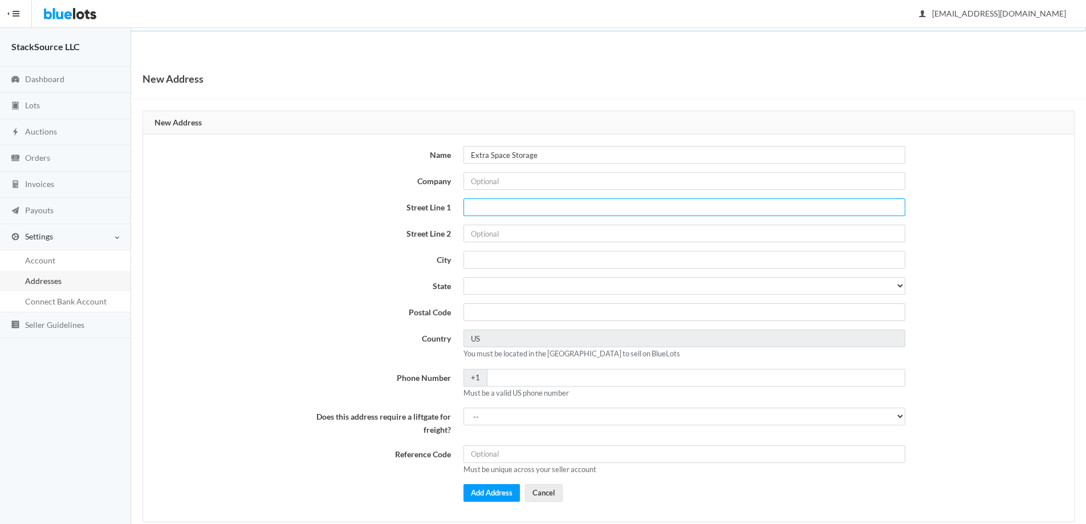
paste input "3722 Old Santa Rita Rd"
type input "3722 Old Santa Rita Rd"
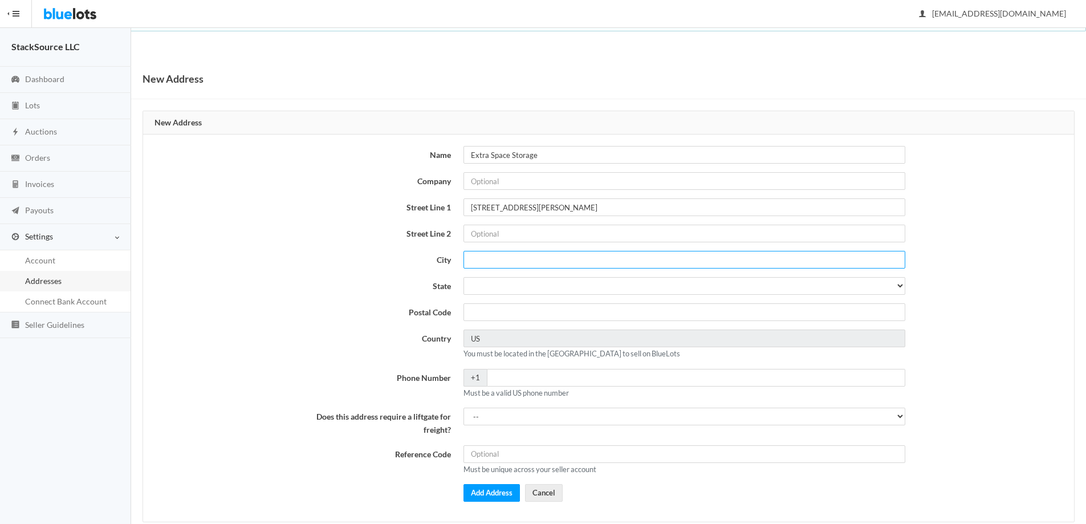
click at [505, 255] on input "City" at bounding box center [685, 260] width 442 height 18
paste input "Pleasanto"
type input "Pleasanton"
click at [512, 282] on select "Alabama Alaska Arizona Arkansas California Colorado Connecticut Delaware Distri…" at bounding box center [685, 286] width 442 height 18
select select "CA"
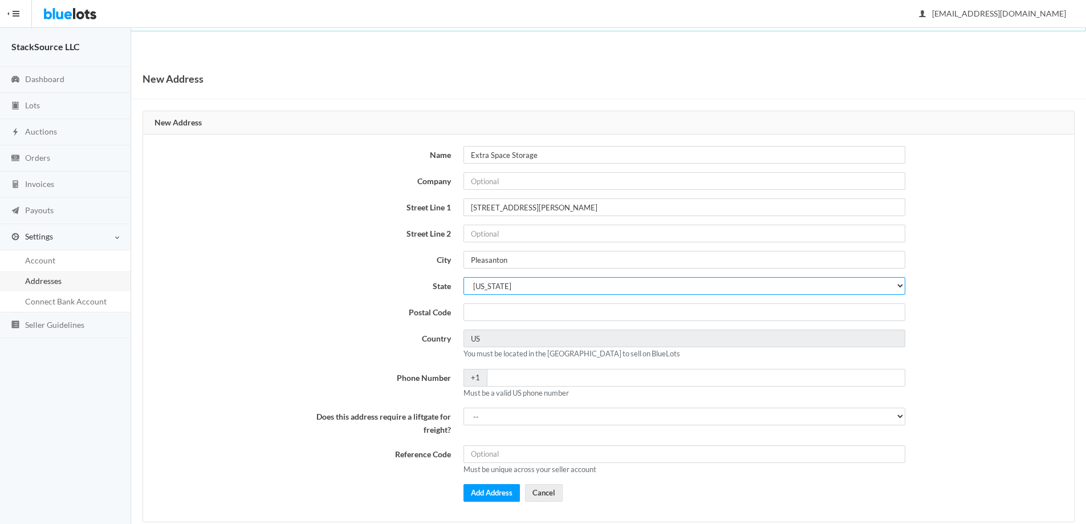
click at [464, 277] on select "Alabama Alaska Arizona Arkansas California Colorado Connecticut Delaware Distri…" at bounding box center [685, 286] width 442 height 18
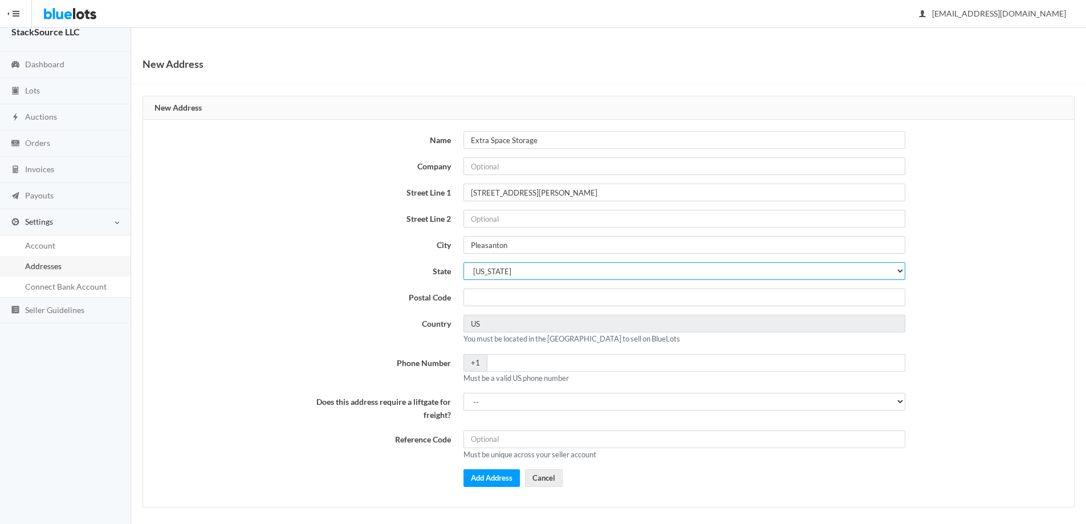
scroll to position [21, 0]
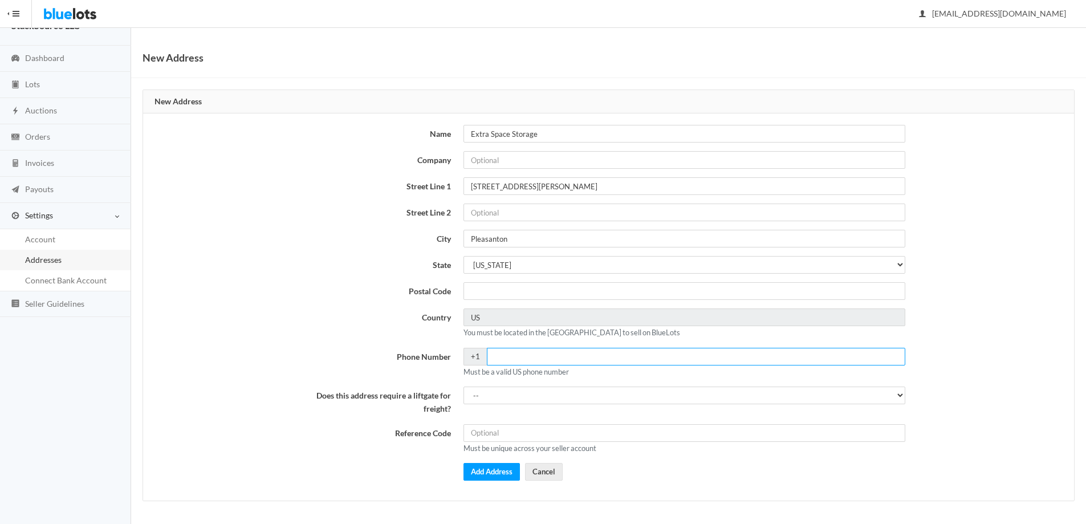
click at [544, 364] on input "Phone Number" at bounding box center [696, 357] width 418 height 18
type input "4089211644"
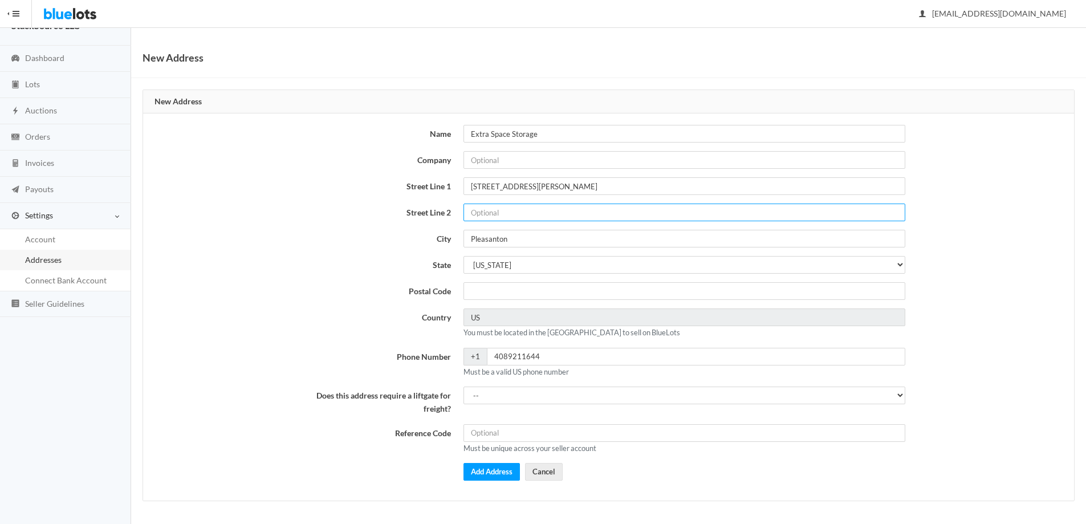
type input "160"
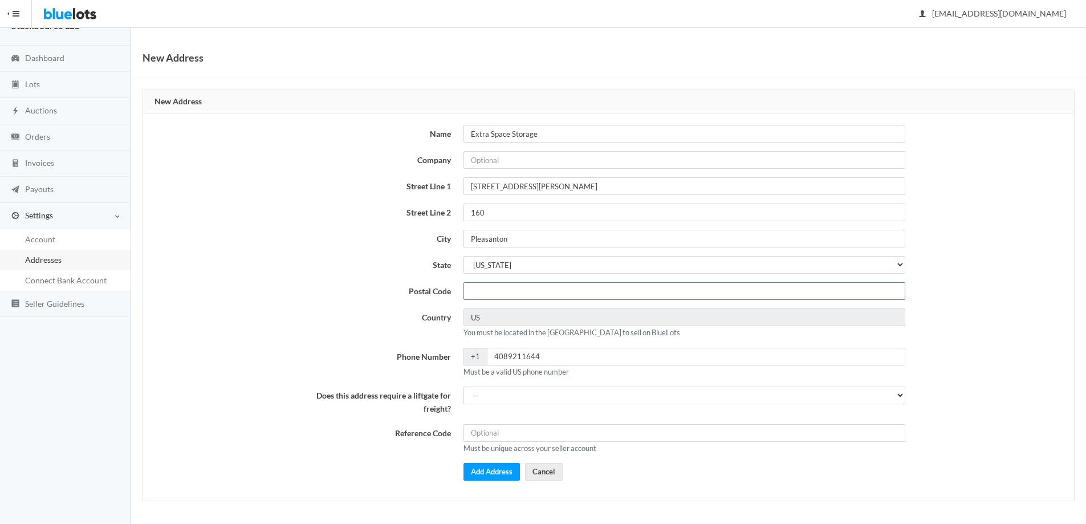
type input "94040"
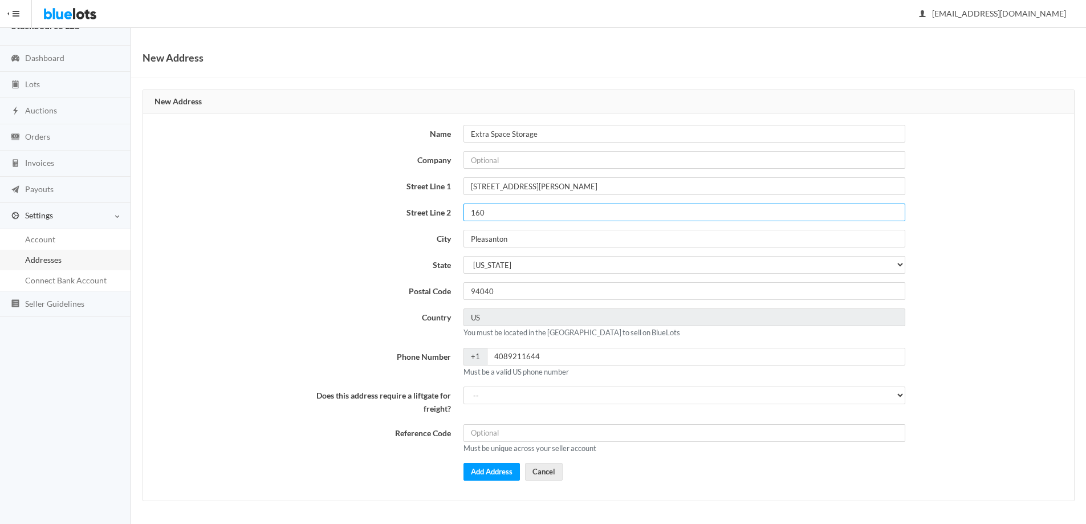
click at [501, 218] on input "160" at bounding box center [685, 213] width 442 height 18
type input "\"
click at [392, 230] on label "City" at bounding box center [382, 238] width 152 height 16
click at [464, 230] on input "Pleasanton" at bounding box center [685, 239] width 442 height 18
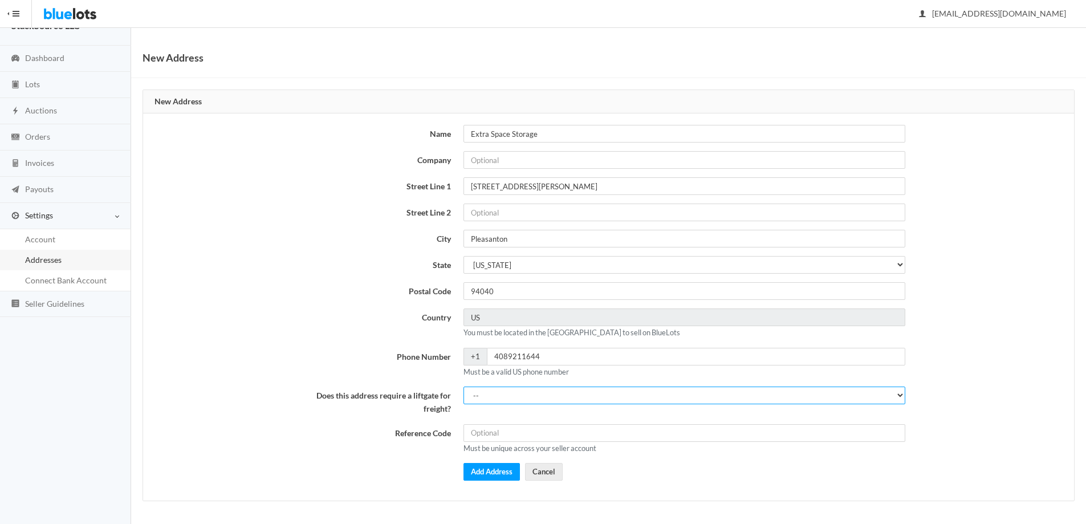
click at [505, 391] on select "-- Yes No" at bounding box center [685, 396] width 442 height 18
select select "1"
click at [464, 387] on select "-- Yes No" at bounding box center [685, 396] width 442 height 18
click at [487, 470] on button "Add Address" at bounding box center [492, 472] width 56 height 18
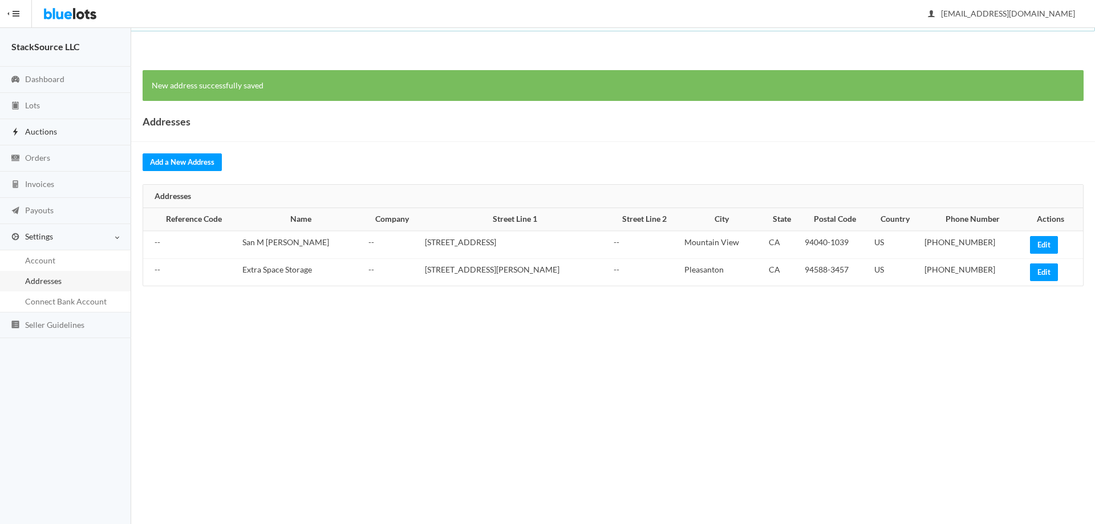
click at [64, 133] on link "Auctions" at bounding box center [65, 132] width 131 height 26
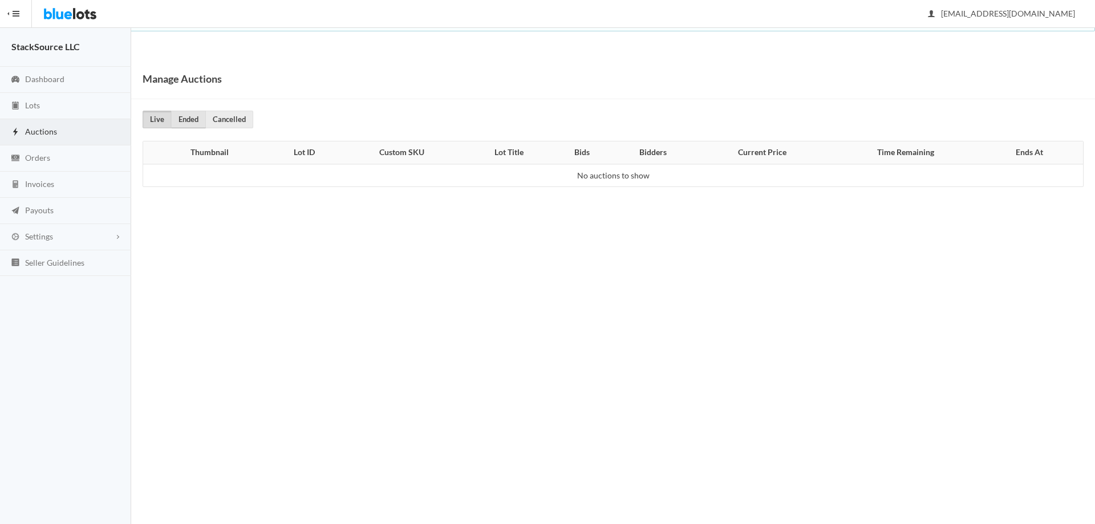
click at [191, 120] on link "Ended" at bounding box center [188, 120] width 35 height 18
click at [221, 119] on link "Cancelled" at bounding box center [229, 120] width 48 height 18
click at [46, 162] on link "Orders" at bounding box center [65, 158] width 131 height 26
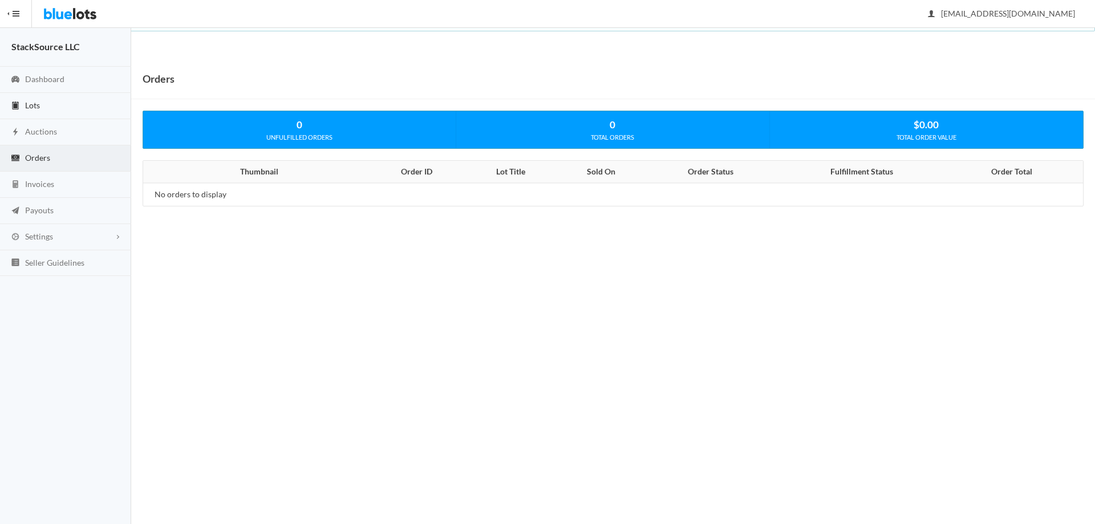
click at [37, 107] on span "Lots" at bounding box center [32, 105] width 15 height 10
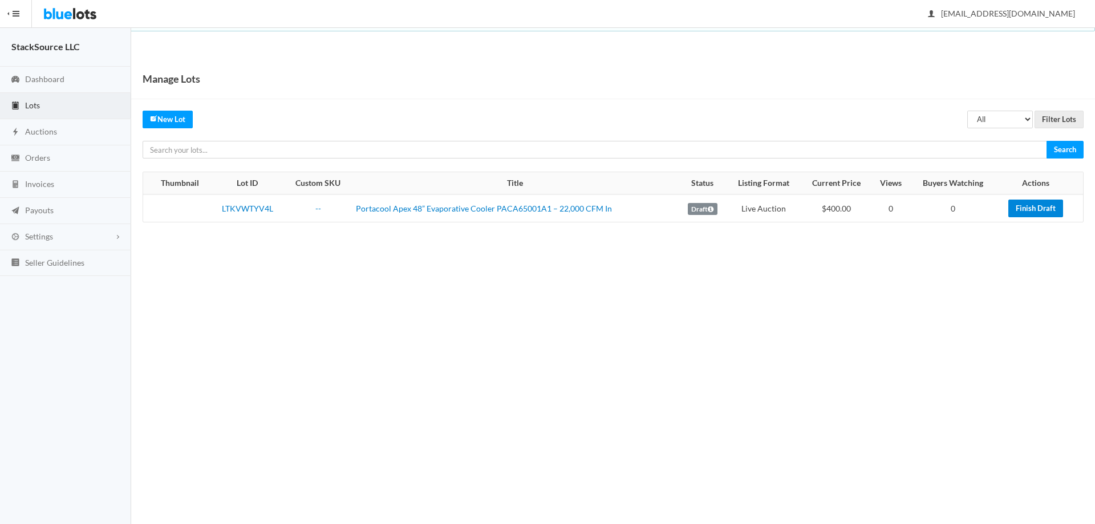
click at [1024, 210] on link "Finish Draft" at bounding box center [1035, 209] width 55 height 18
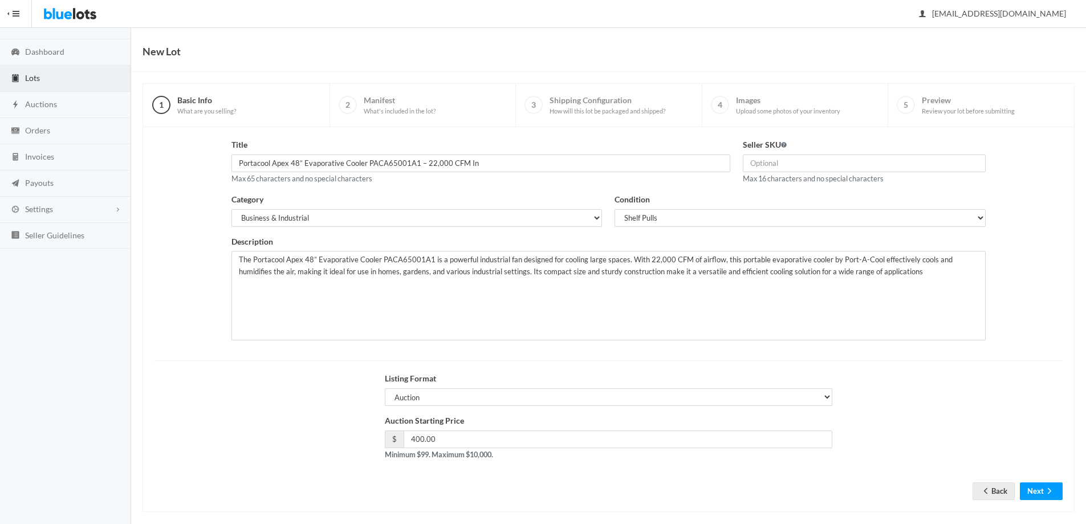
scroll to position [39, 0]
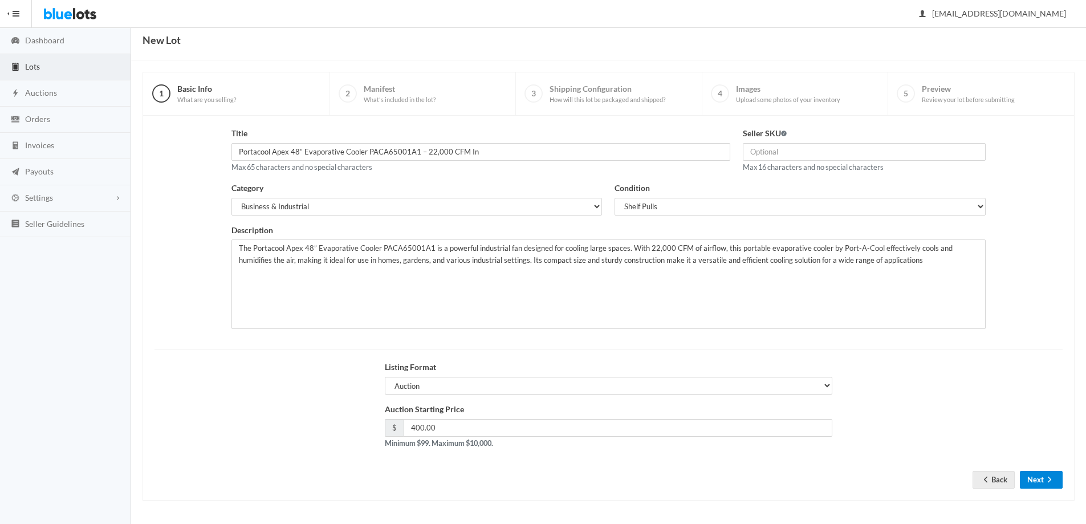
click at [1051, 485] on ion-icon "arrow forward" at bounding box center [1049, 480] width 11 height 11
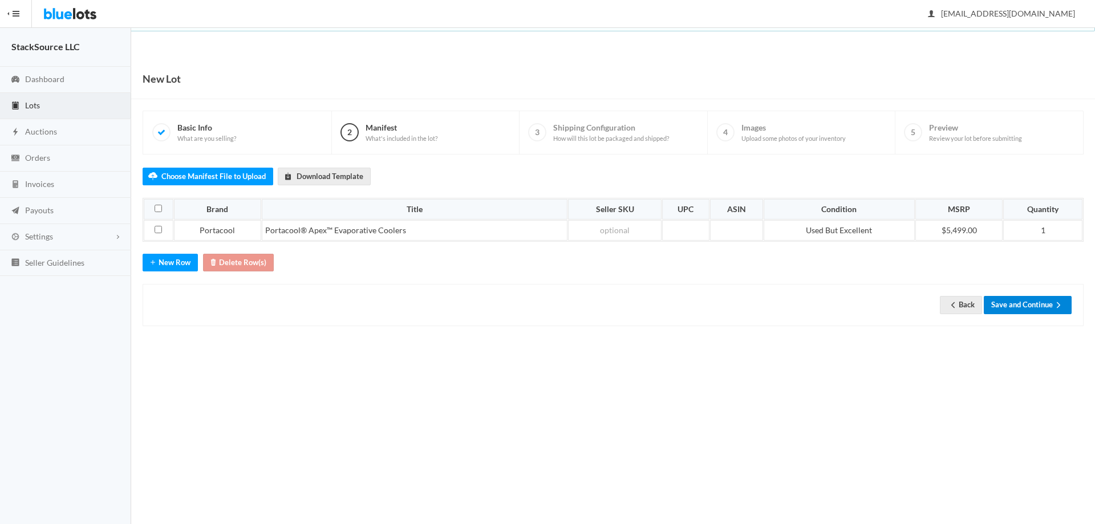
click at [1001, 304] on button "Save and Continue" at bounding box center [1027, 305] width 88 height 18
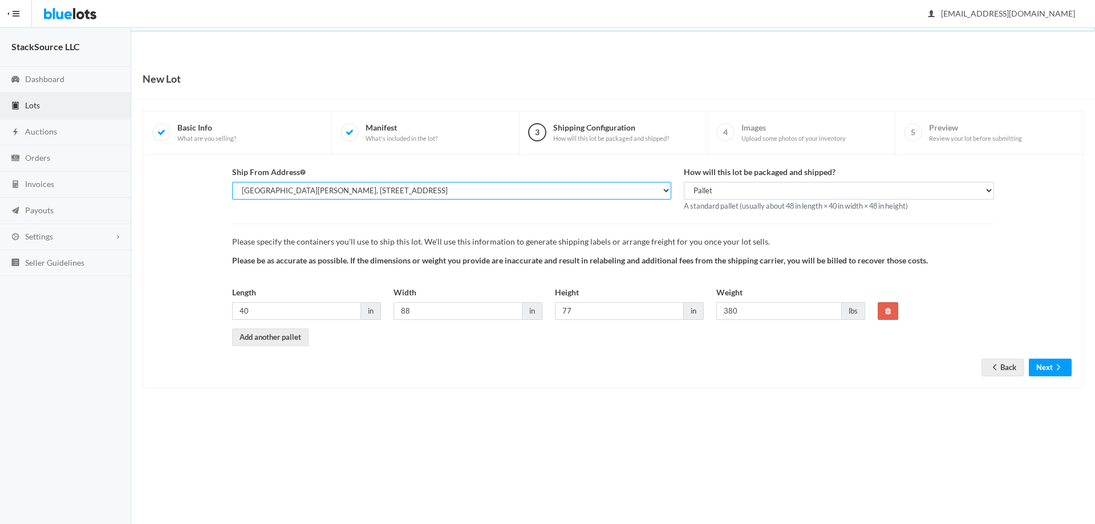
click at [404, 185] on select "[GEOGRAPHIC_DATA][PERSON_NAME], [STREET_ADDRESS]-1039 Extra Space Storage, [STR…" at bounding box center [451, 191] width 439 height 18
select select "25547"
click at [232, 182] on select "San M Maung, 2747 Del Medio Ct Apt 108, Mountain View, CA, 94040-1039 Extra Spa…" at bounding box center [451, 191] width 439 height 18
click at [636, 233] on div "Please specify the containers you'll use to ship this lot. We'll use this infor…" at bounding box center [613, 284] width 762 height 122
click at [1053, 369] on icon "arrow forward" at bounding box center [1057, 367] width 11 height 9
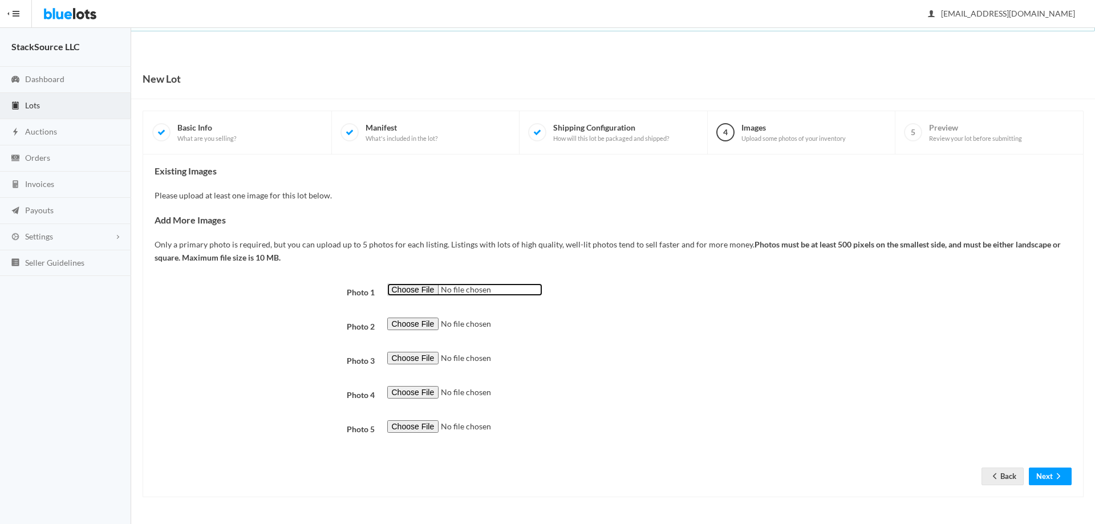
click at [412, 292] on input "file" at bounding box center [464, 289] width 155 height 13
type input "C:\fakepath\a1.webp"
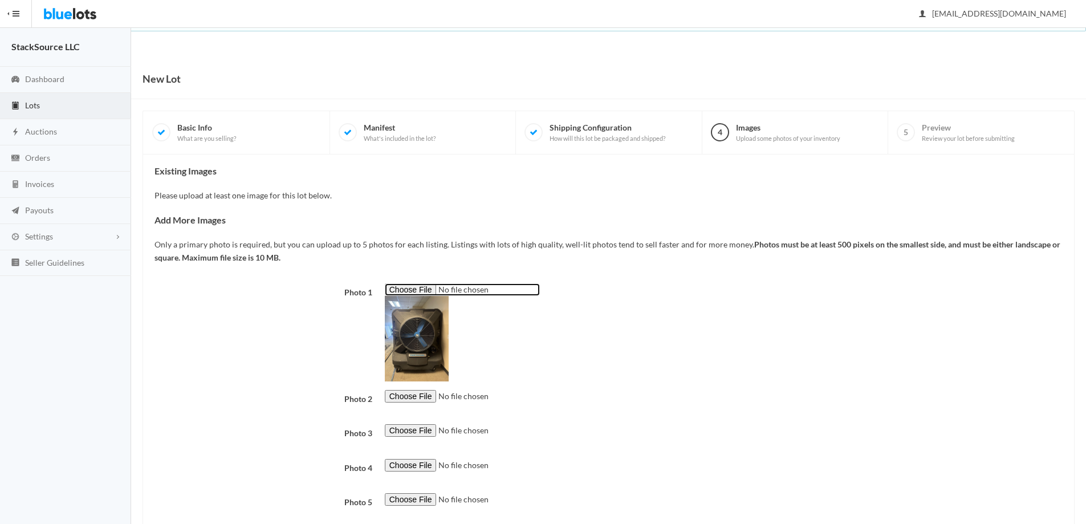
scroll to position [70, 0]
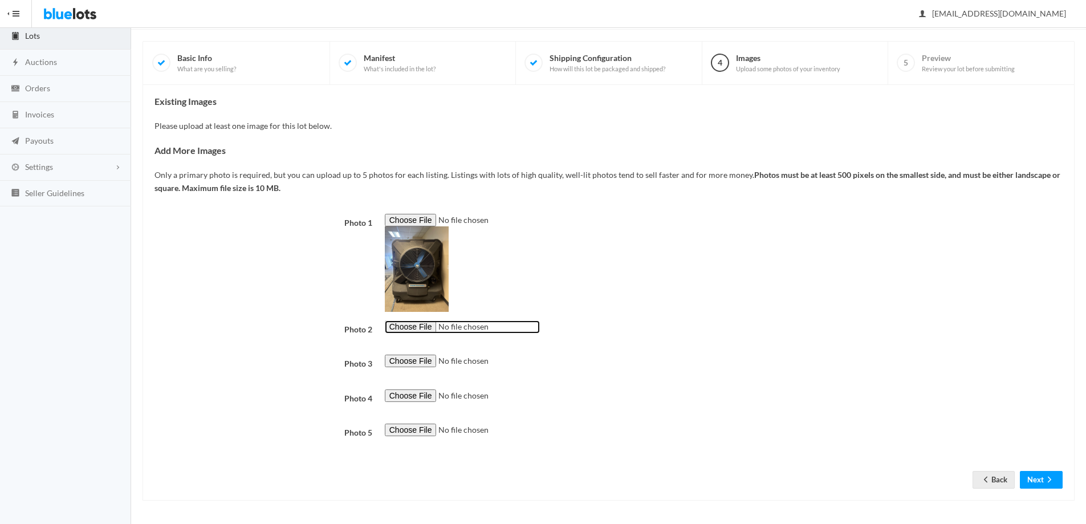
click at [422, 331] on input "file" at bounding box center [462, 326] width 155 height 13
